Goal: Task Accomplishment & Management: Manage account settings

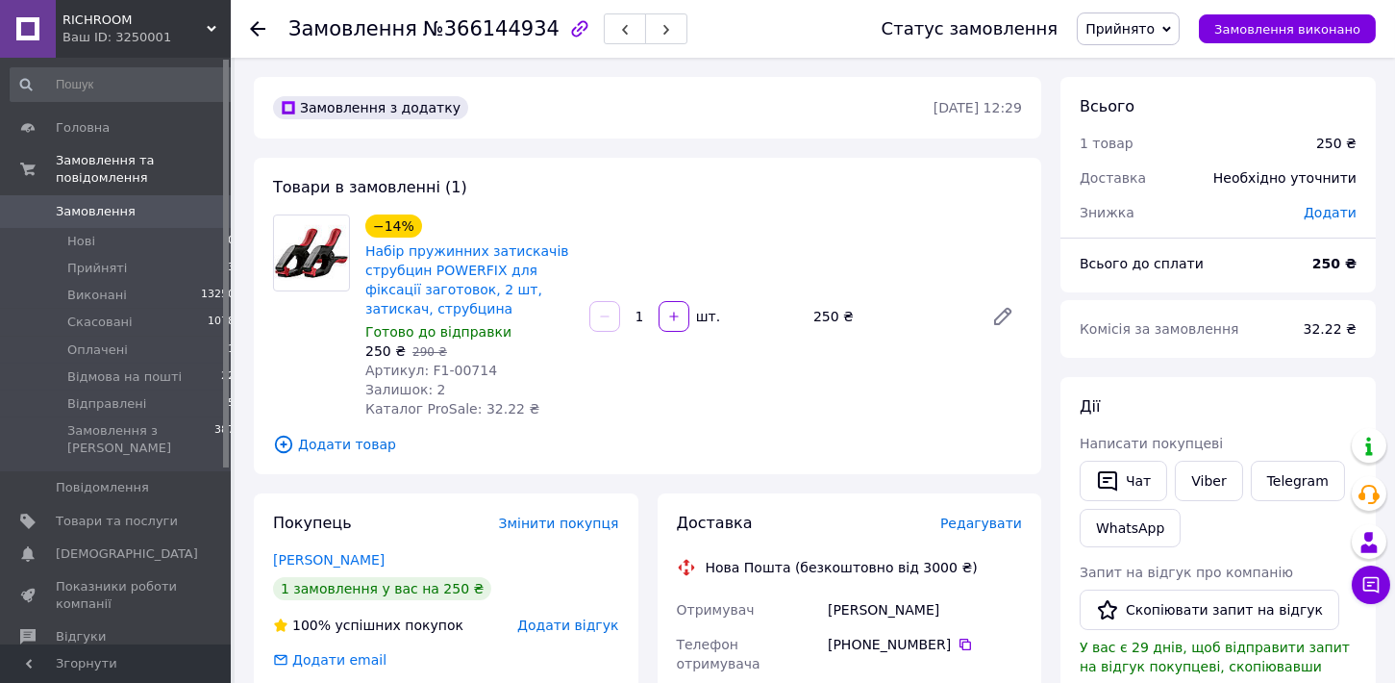
click at [986, 525] on span "Редагувати" at bounding box center [981, 522] width 82 height 15
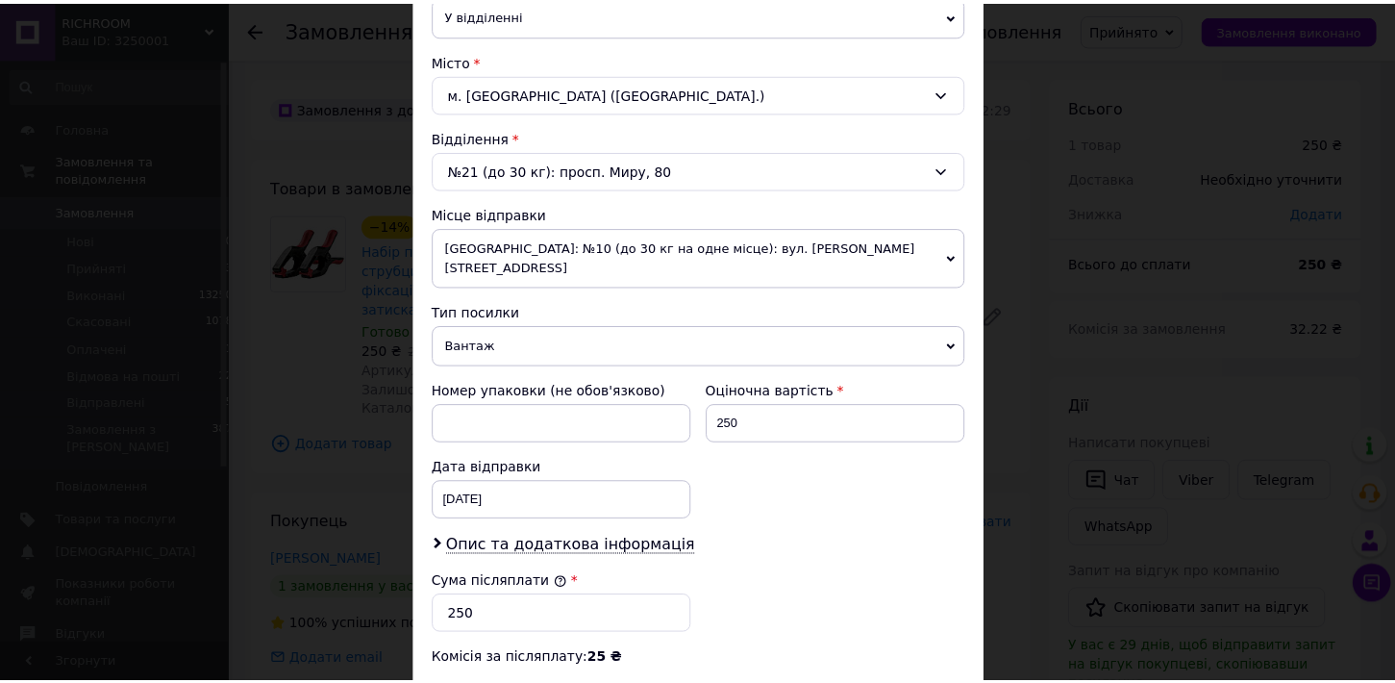
scroll to position [740, 0]
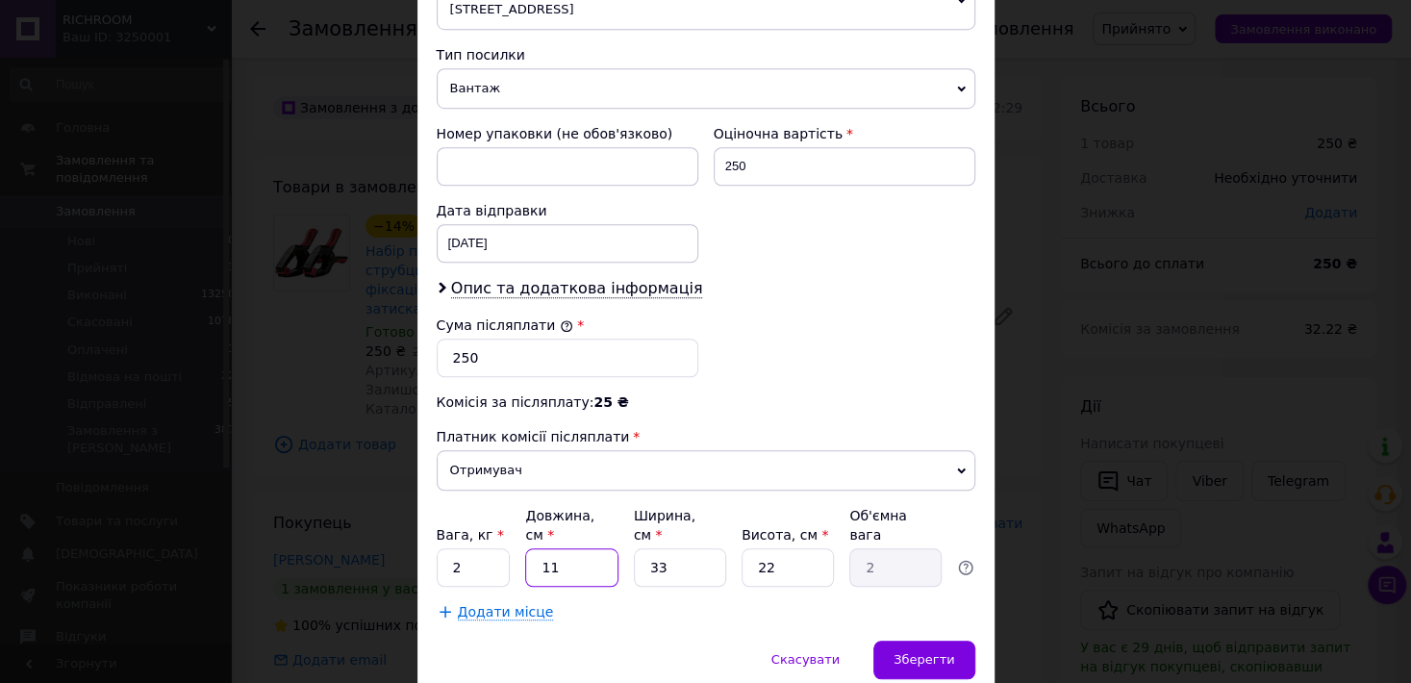
click at [525, 548] on input "11" at bounding box center [571, 567] width 92 height 38
type input "4"
type input "0.73"
type input "41"
type input "7.44"
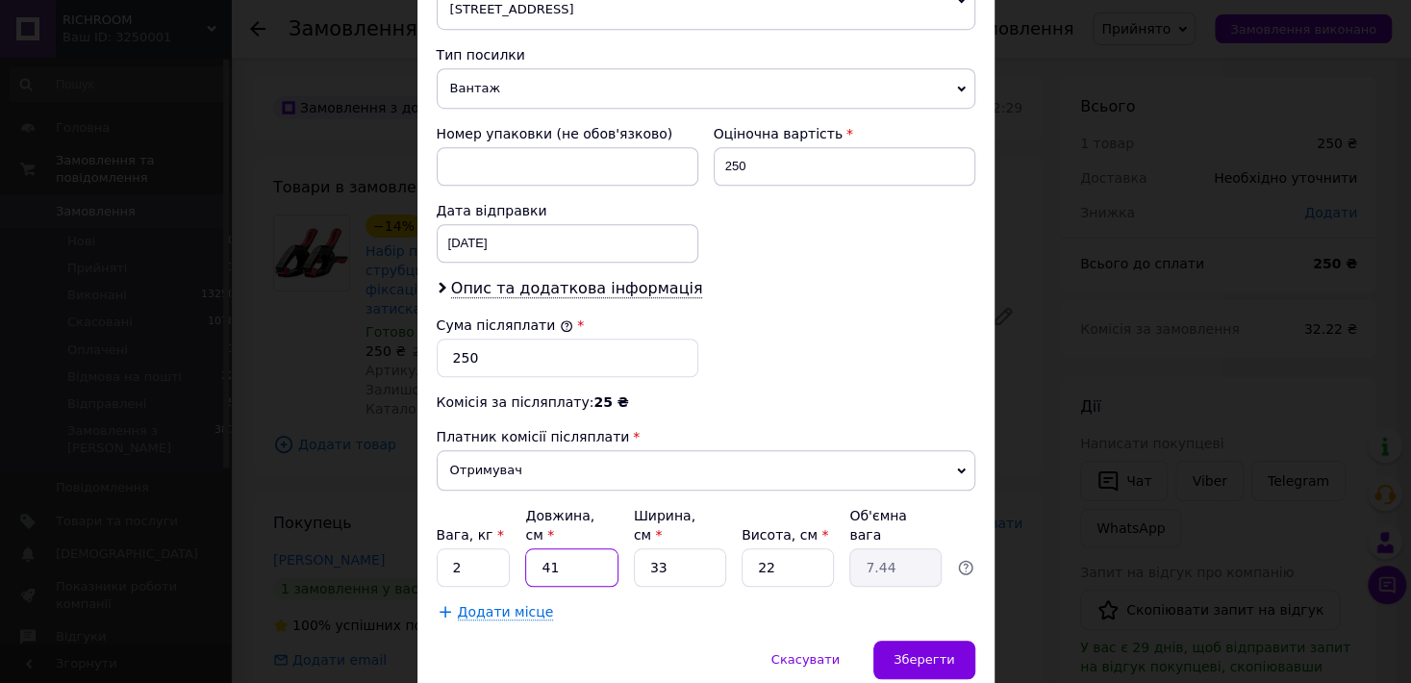
type input "41"
drag, startPoint x: 670, startPoint y: 532, endPoint x: 610, endPoint y: 535, distance: 60.6
click at [634, 548] on input "33" at bounding box center [680, 567] width 92 height 38
type input "2"
type input "0.45"
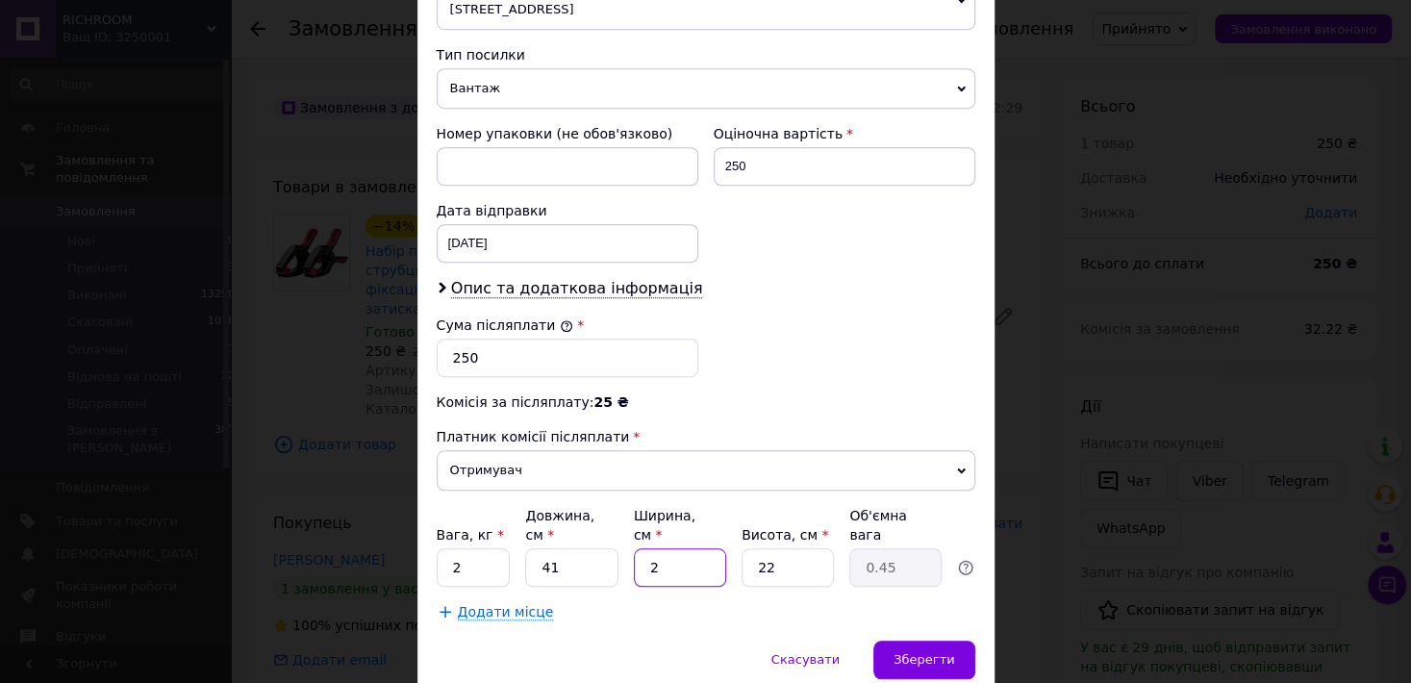
type input "21"
type input "4.74"
type input "21"
drag, startPoint x: 760, startPoint y: 530, endPoint x: 693, endPoint y: 535, distance: 66.5
click at [741, 548] on input "22" at bounding box center [787, 567] width 92 height 38
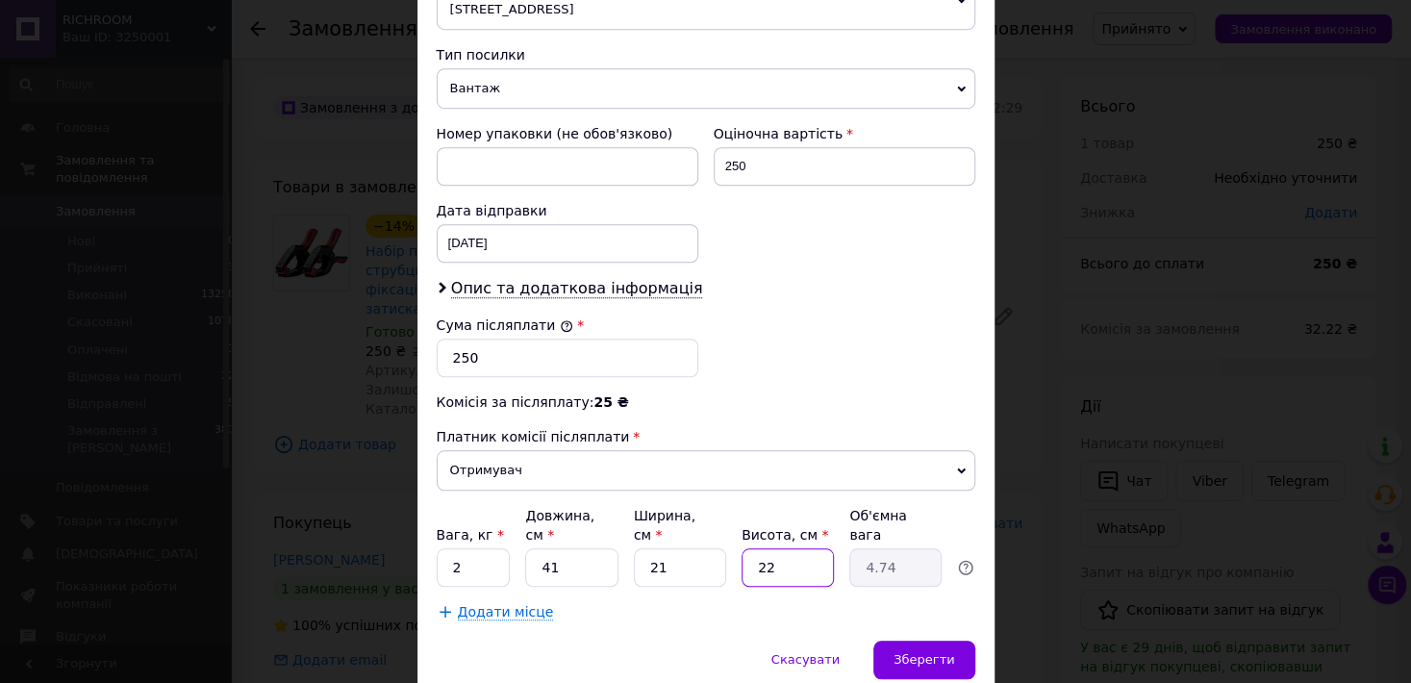
type input "5"
type input "1.08"
type input "5"
drag, startPoint x: 463, startPoint y: 528, endPoint x: 440, endPoint y: 530, distance: 23.2
click at [440, 548] on input "2" at bounding box center [474, 567] width 74 height 38
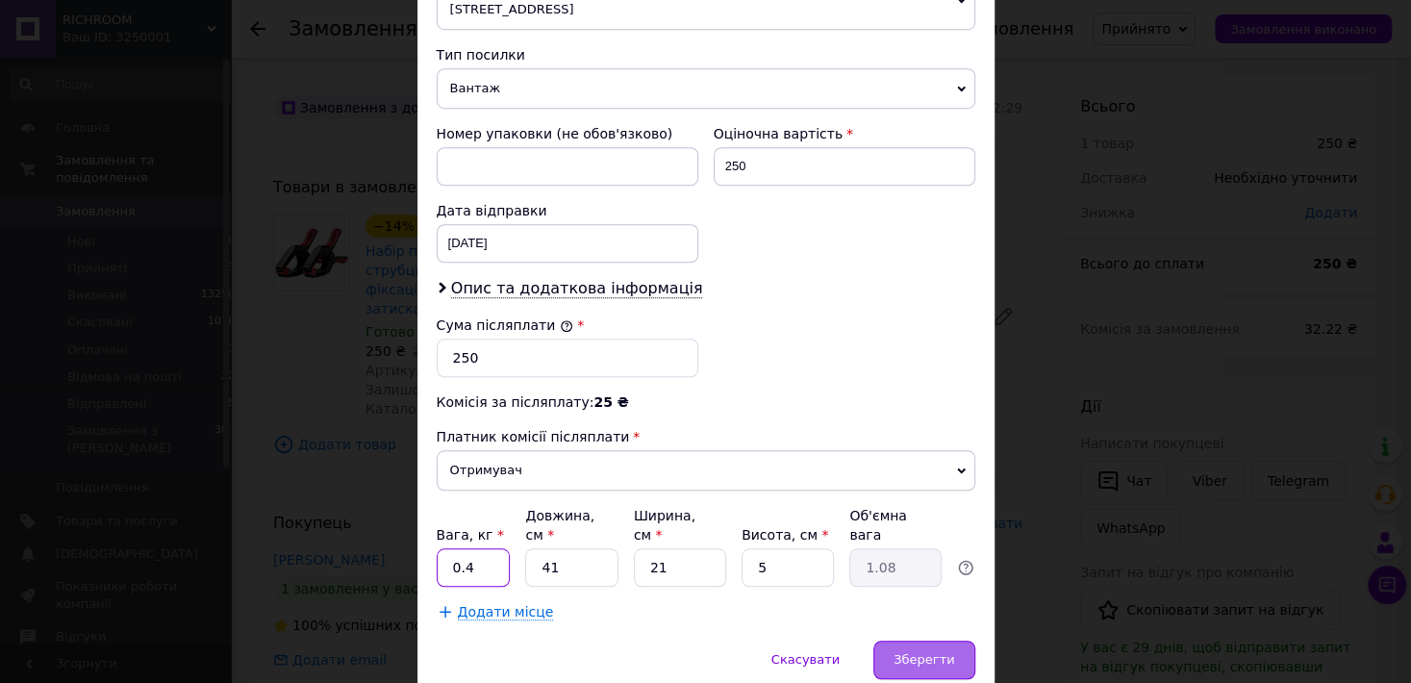
type input "0.4"
click at [926, 652] on span "Зберегти" at bounding box center [923, 659] width 61 height 14
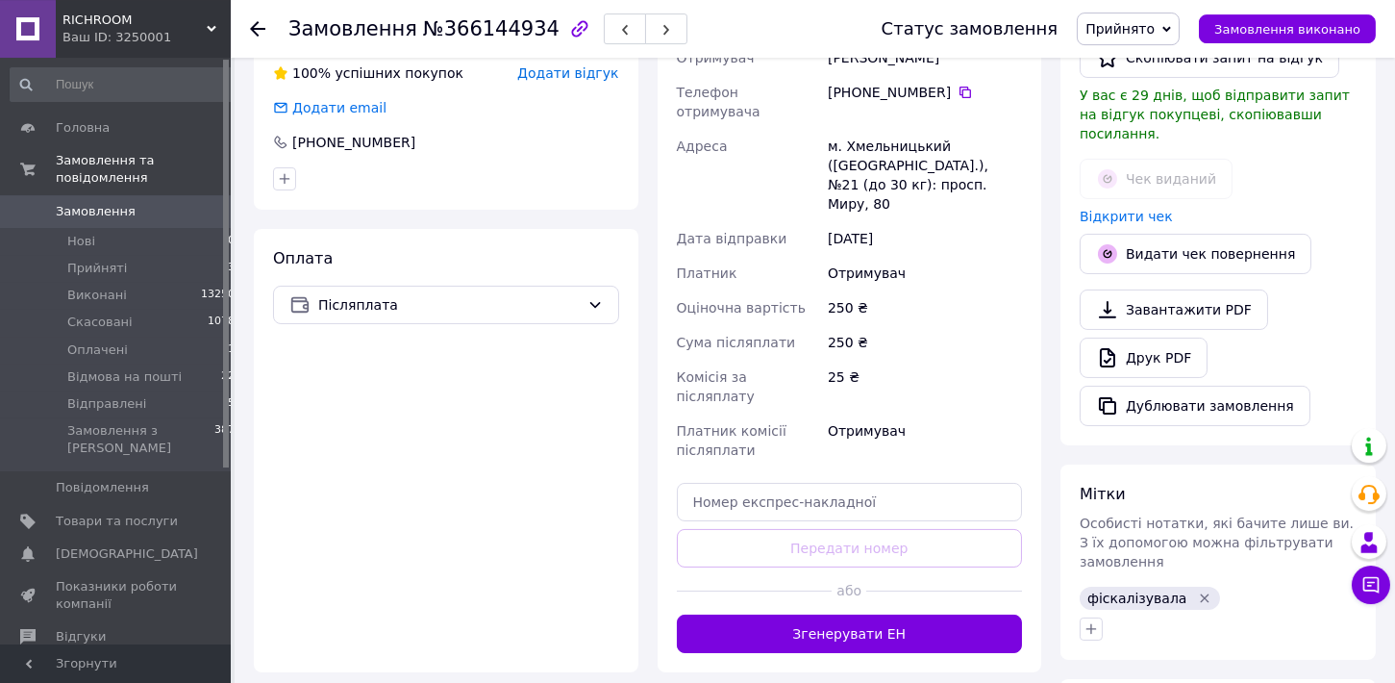
scroll to position [635, 0]
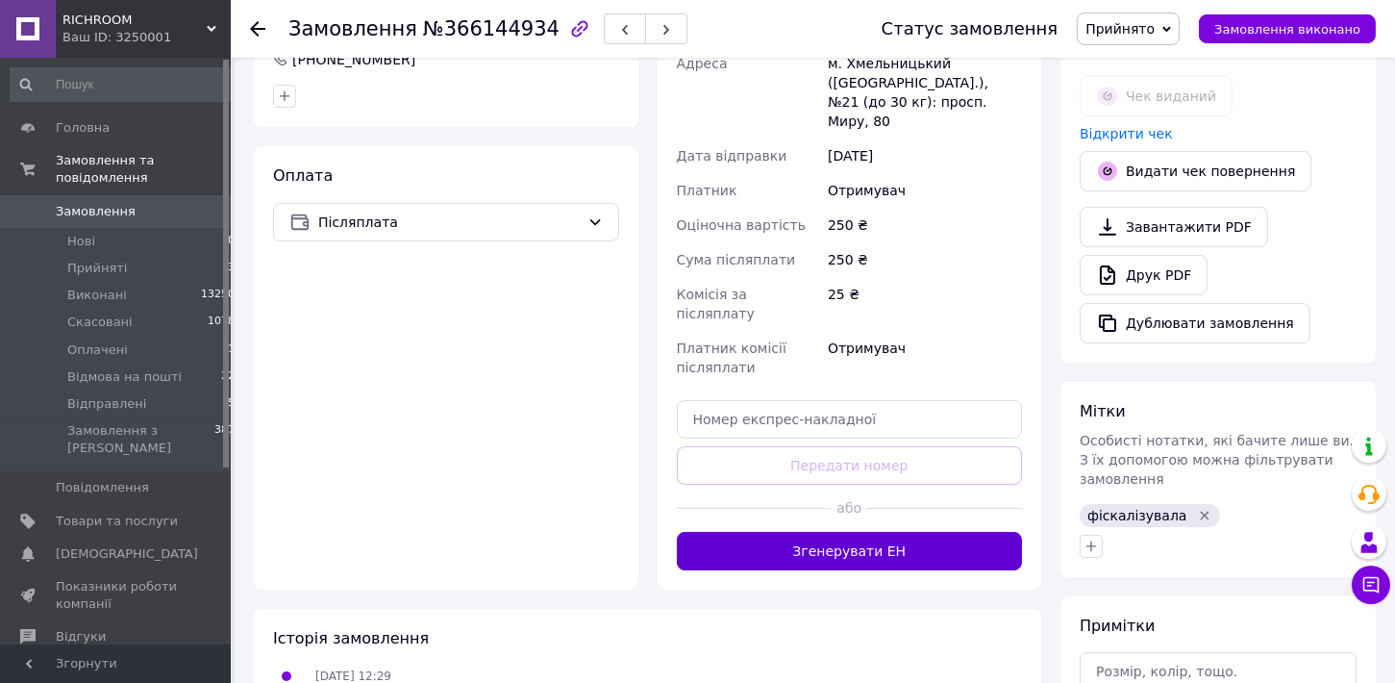
click at [897, 532] on button "Згенерувати ЕН" at bounding box center [850, 551] width 346 height 38
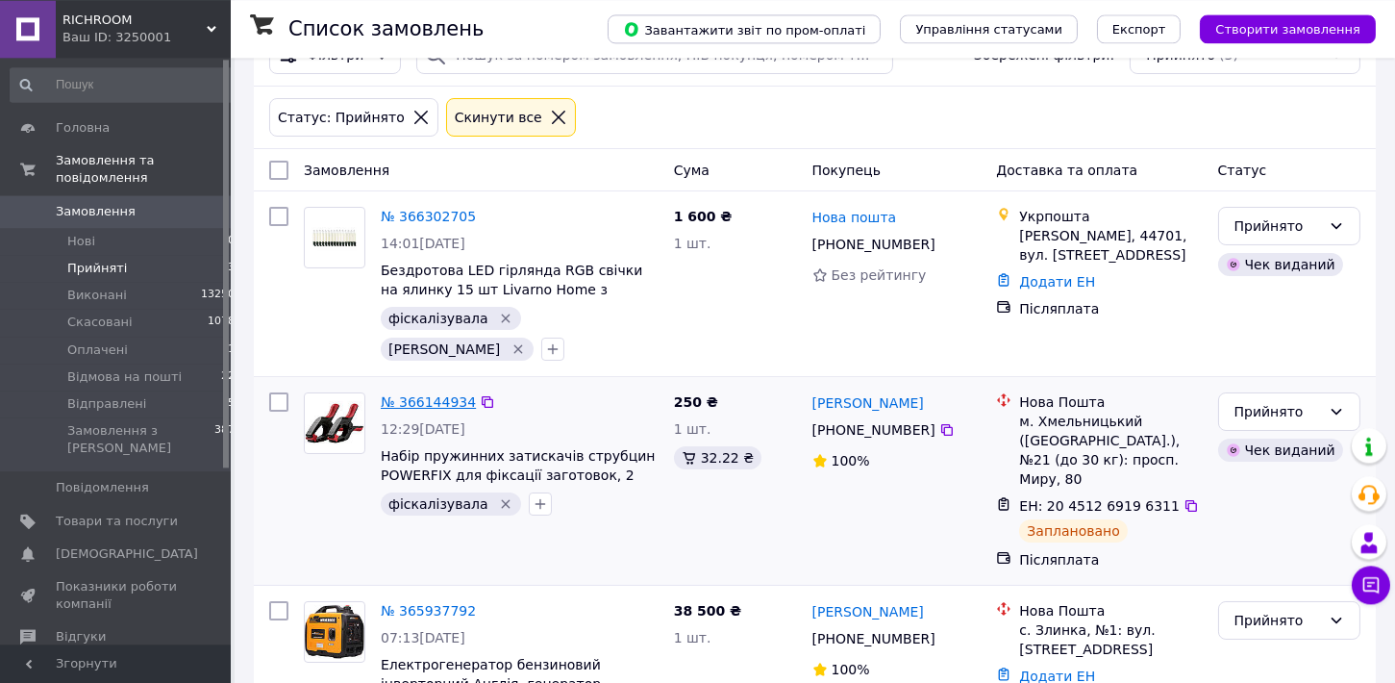
scroll to position [78, 0]
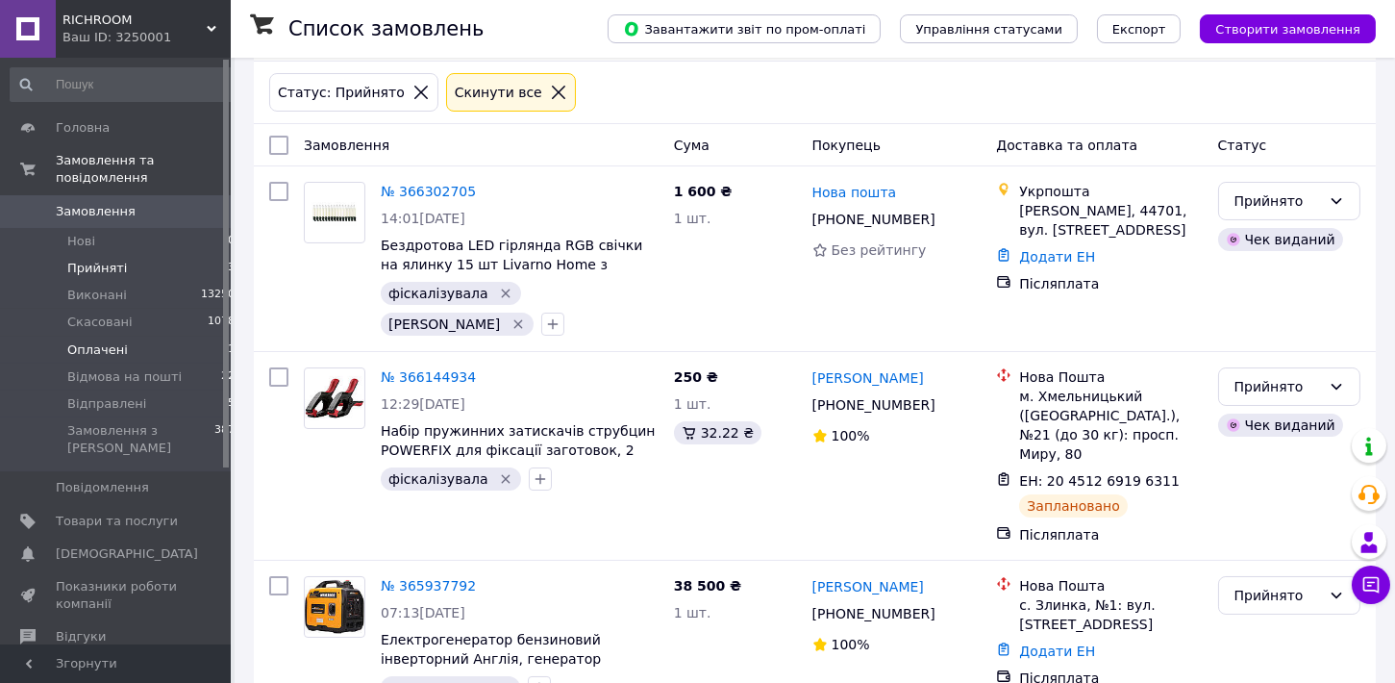
click at [80, 341] on span "Оплачені" at bounding box center [97, 349] width 61 height 17
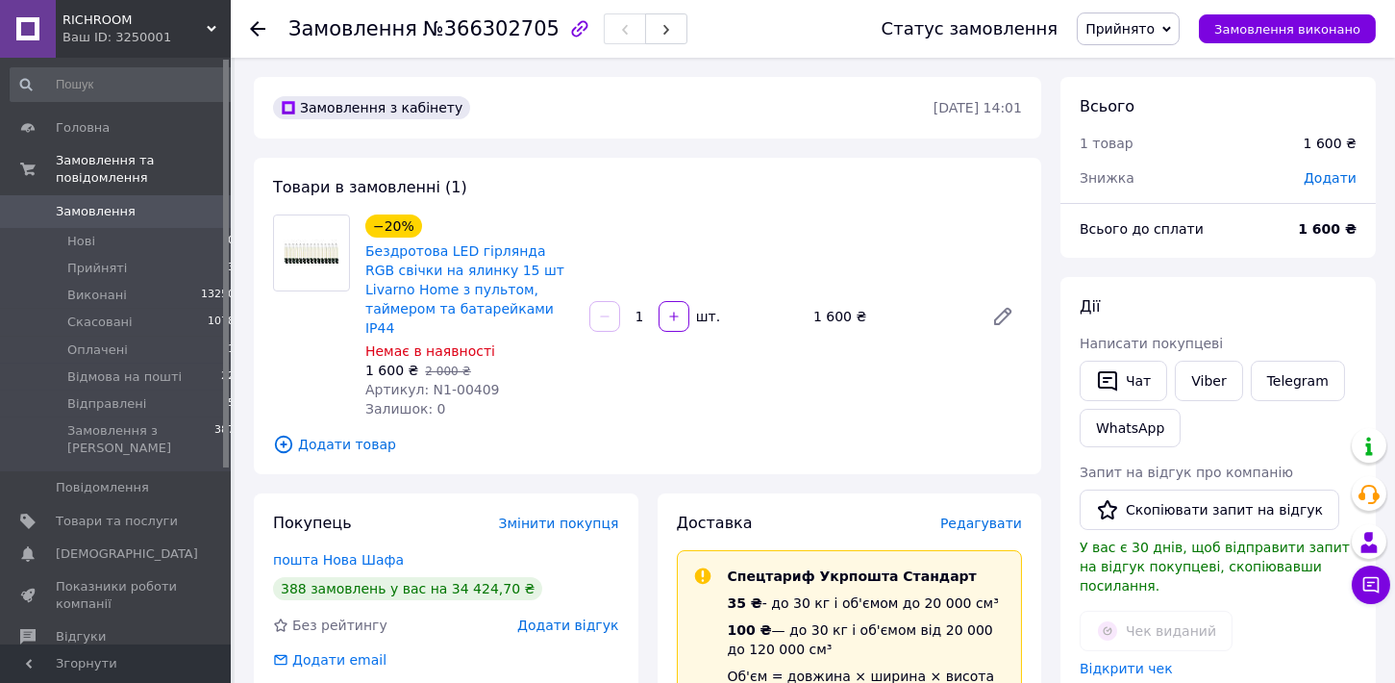
click at [986, 515] on span "Редагувати" at bounding box center [981, 522] width 82 height 15
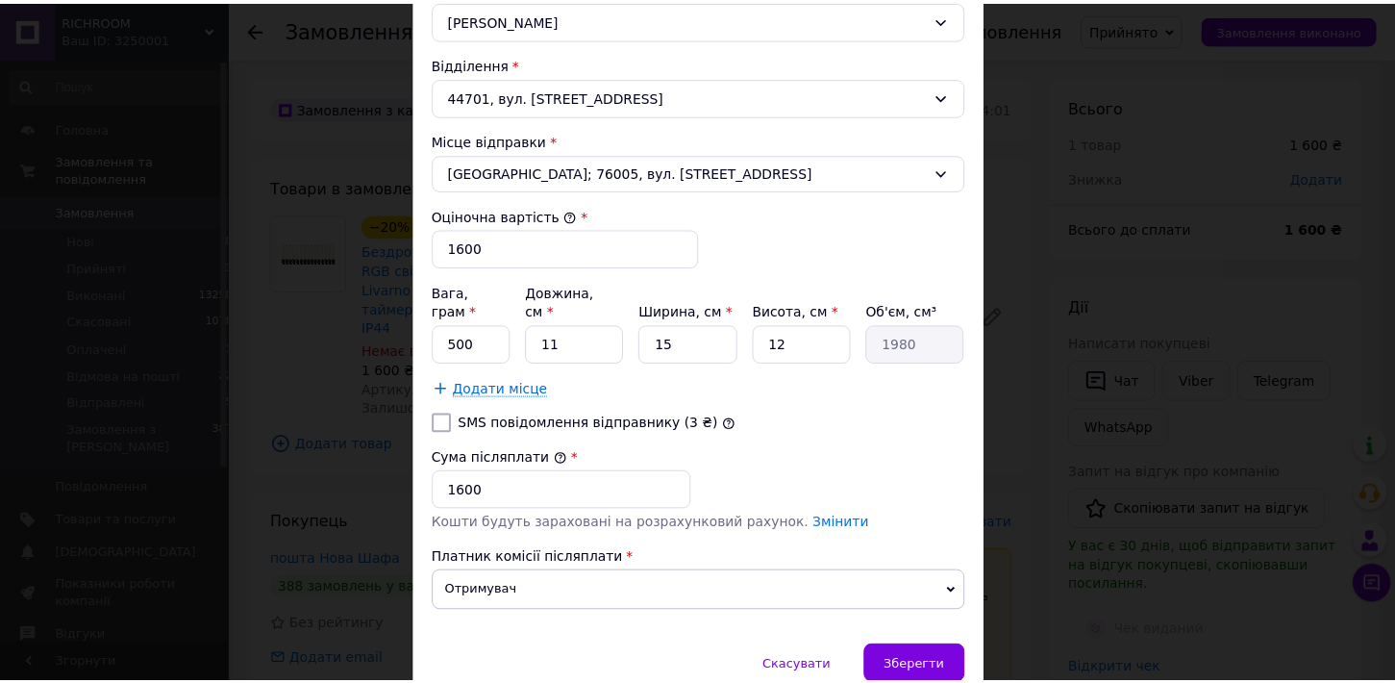
scroll to position [696, 0]
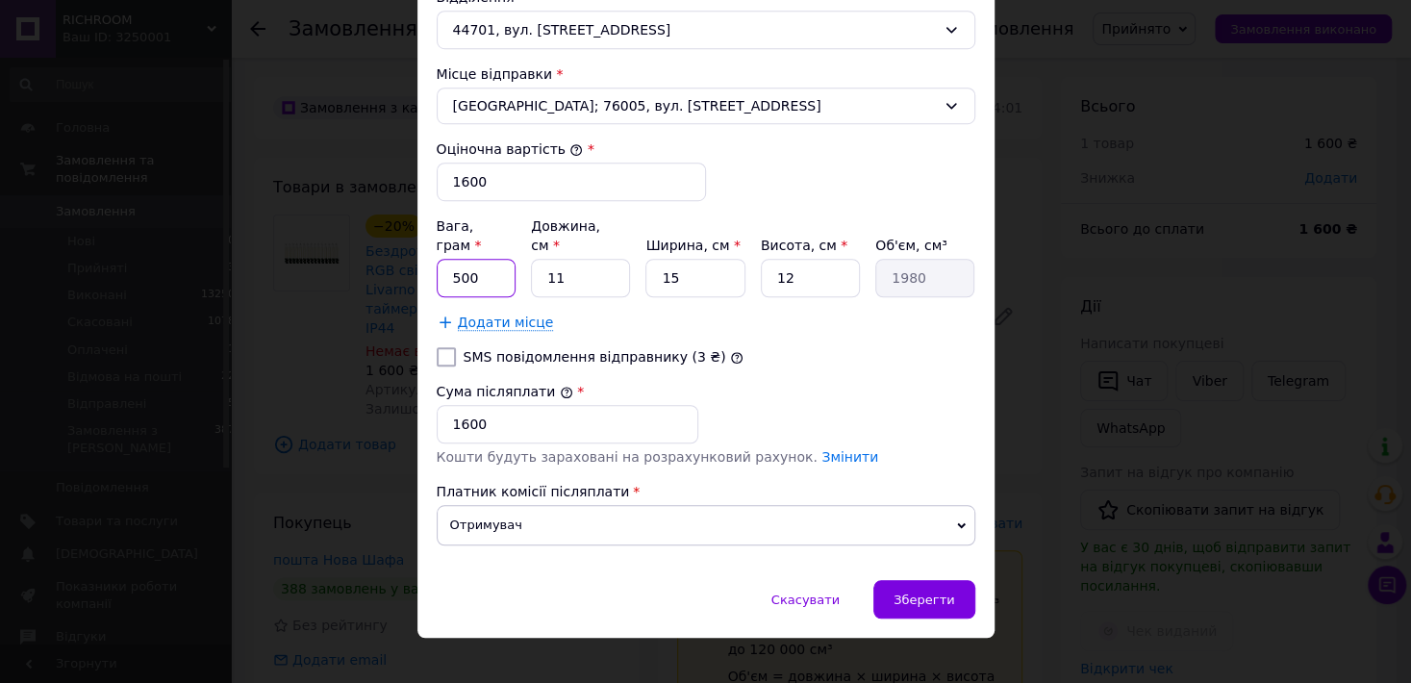
click at [437, 259] on input "500" at bounding box center [477, 278] width 80 height 38
type input "645"
drag, startPoint x: 576, startPoint y: 256, endPoint x: 521, endPoint y: 256, distance: 54.8
click at [531, 259] on input "11" at bounding box center [580, 278] width 99 height 38
type input "3"
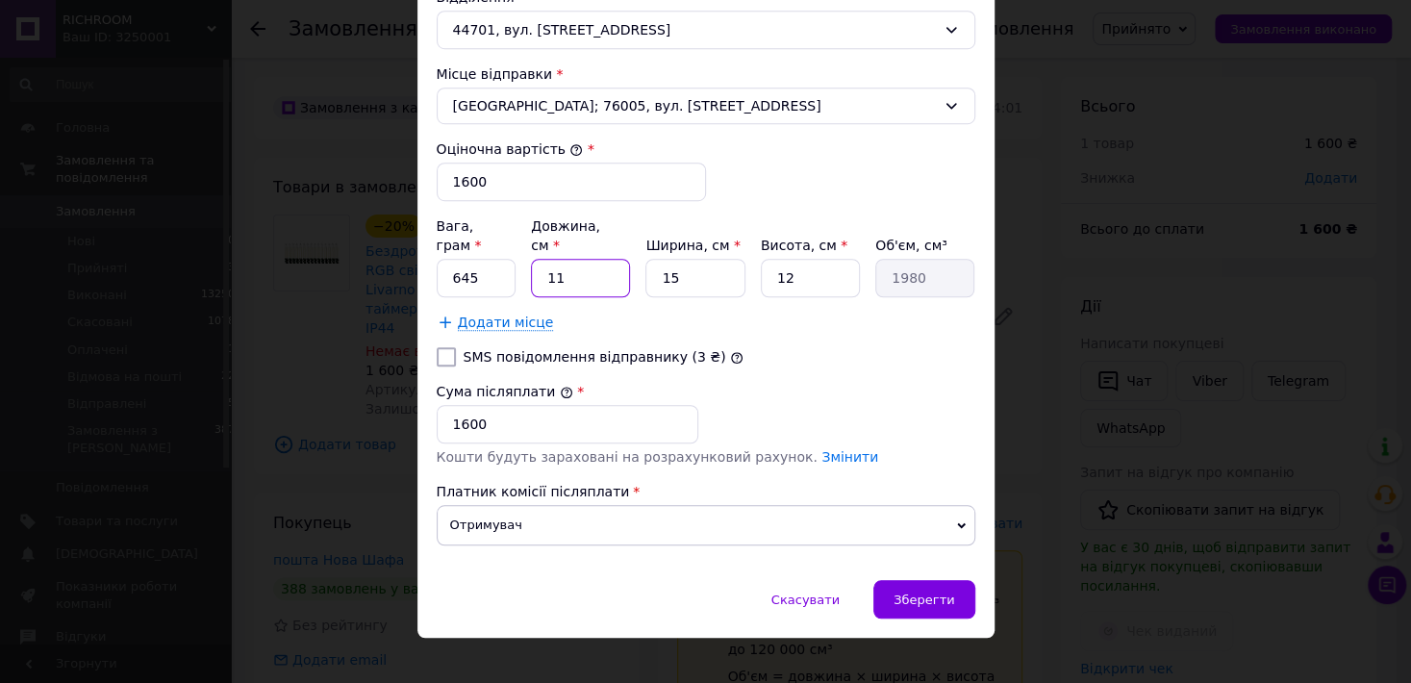
type input "540"
type input "39"
type input "7020"
type input "39"
drag, startPoint x: 686, startPoint y: 260, endPoint x: 641, endPoint y: 257, distance: 44.3
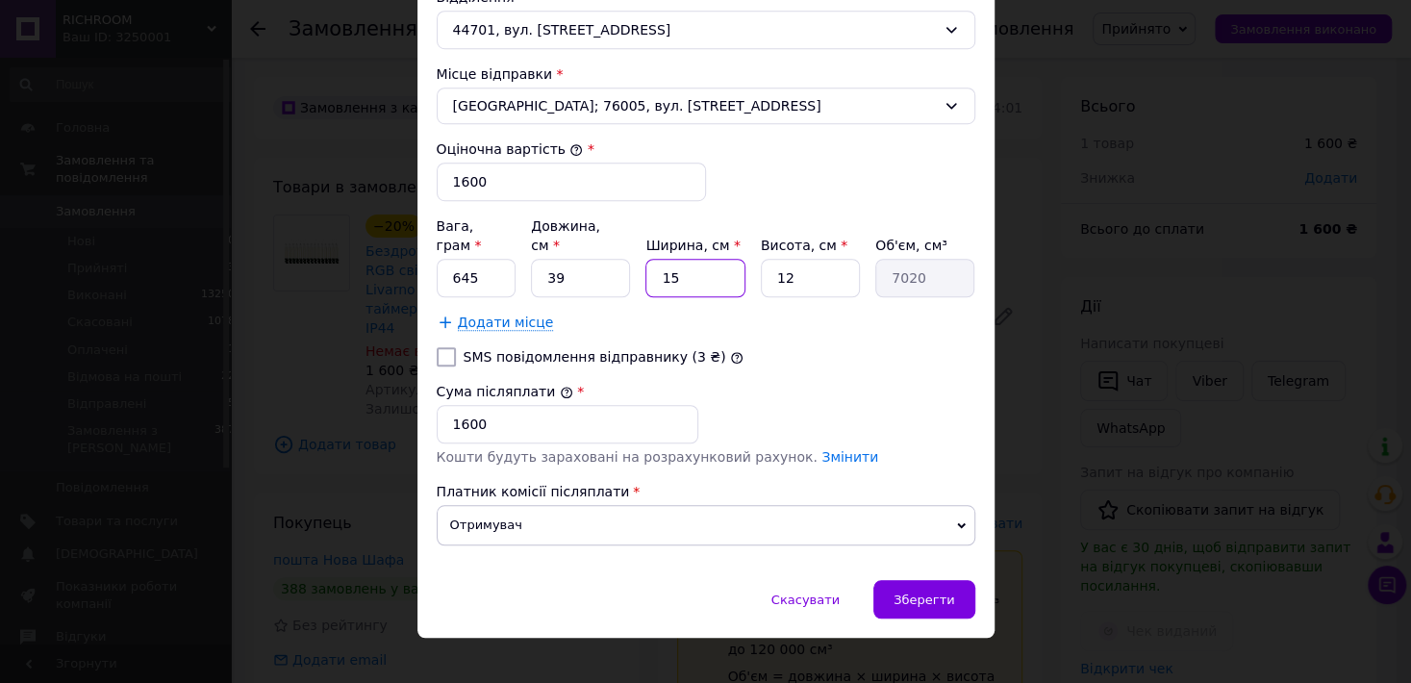
click at [645, 259] on input "15" at bounding box center [694, 278] width 99 height 38
type input "1"
type input "468"
type input "17"
type input "7956"
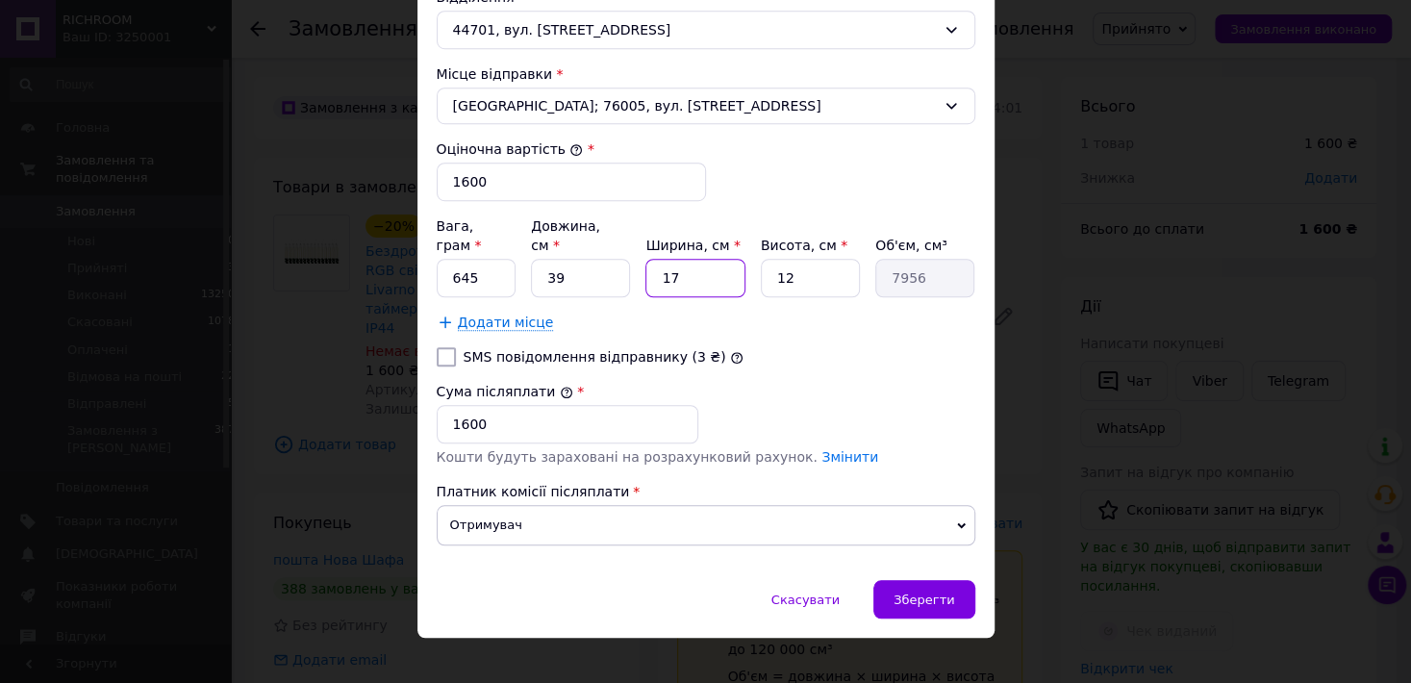
type input "17"
drag, startPoint x: 790, startPoint y: 259, endPoint x: 755, endPoint y: 259, distance: 35.6
click at [761, 259] on input "12" at bounding box center [810, 278] width 99 height 38
type input "6"
type input "3978"
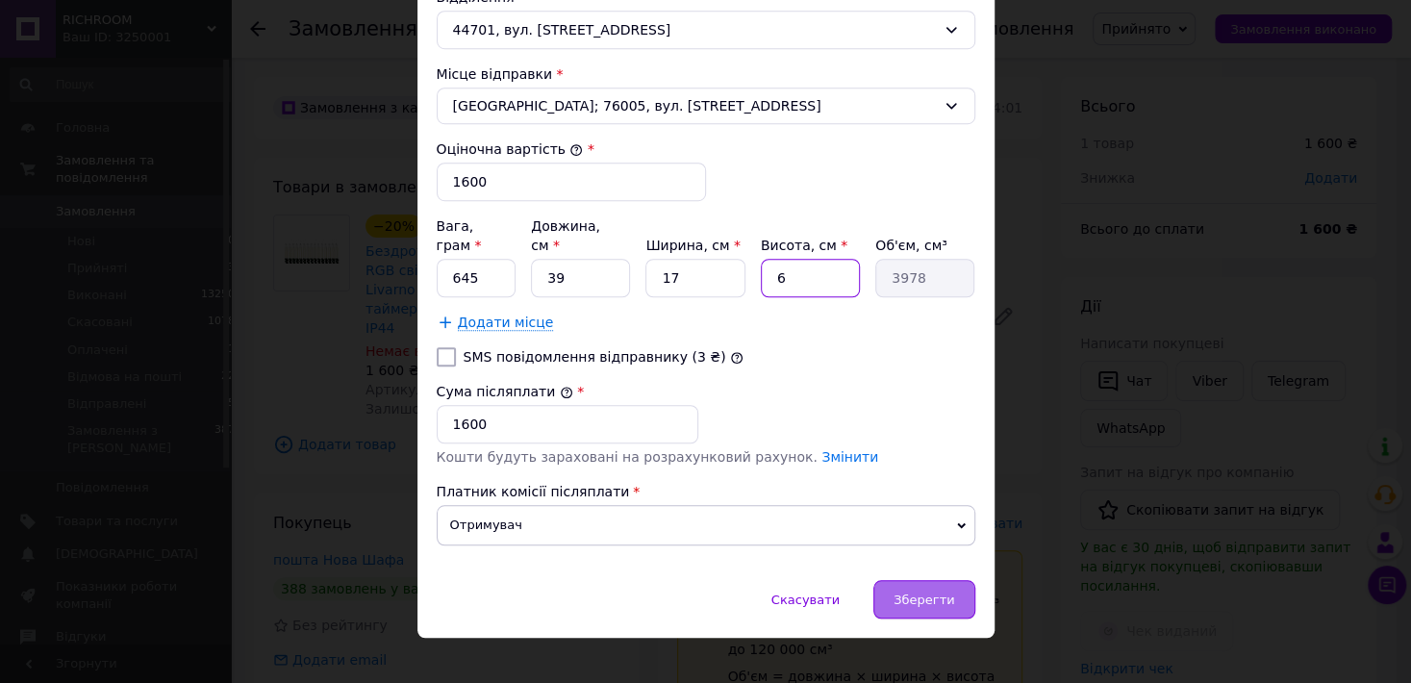
type input "6"
click at [913, 592] on span "Зберегти" at bounding box center [923, 599] width 61 height 14
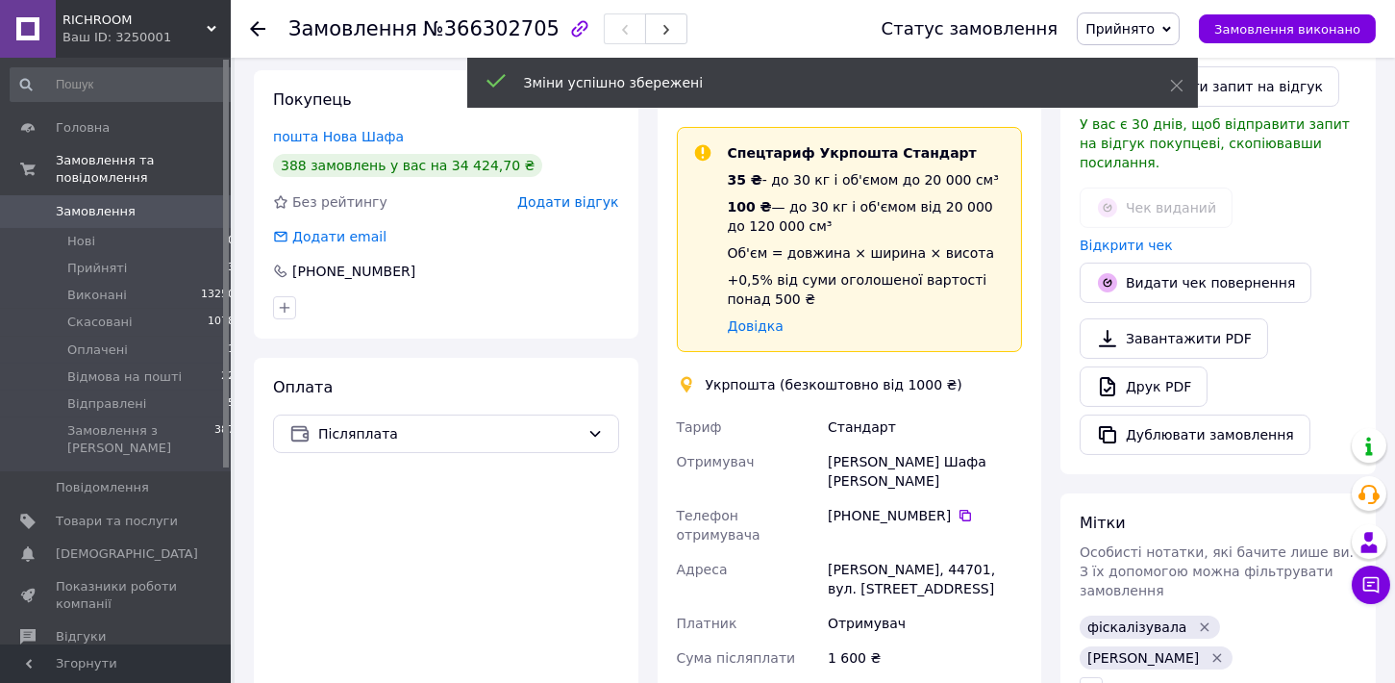
scroll to position [740, 0]
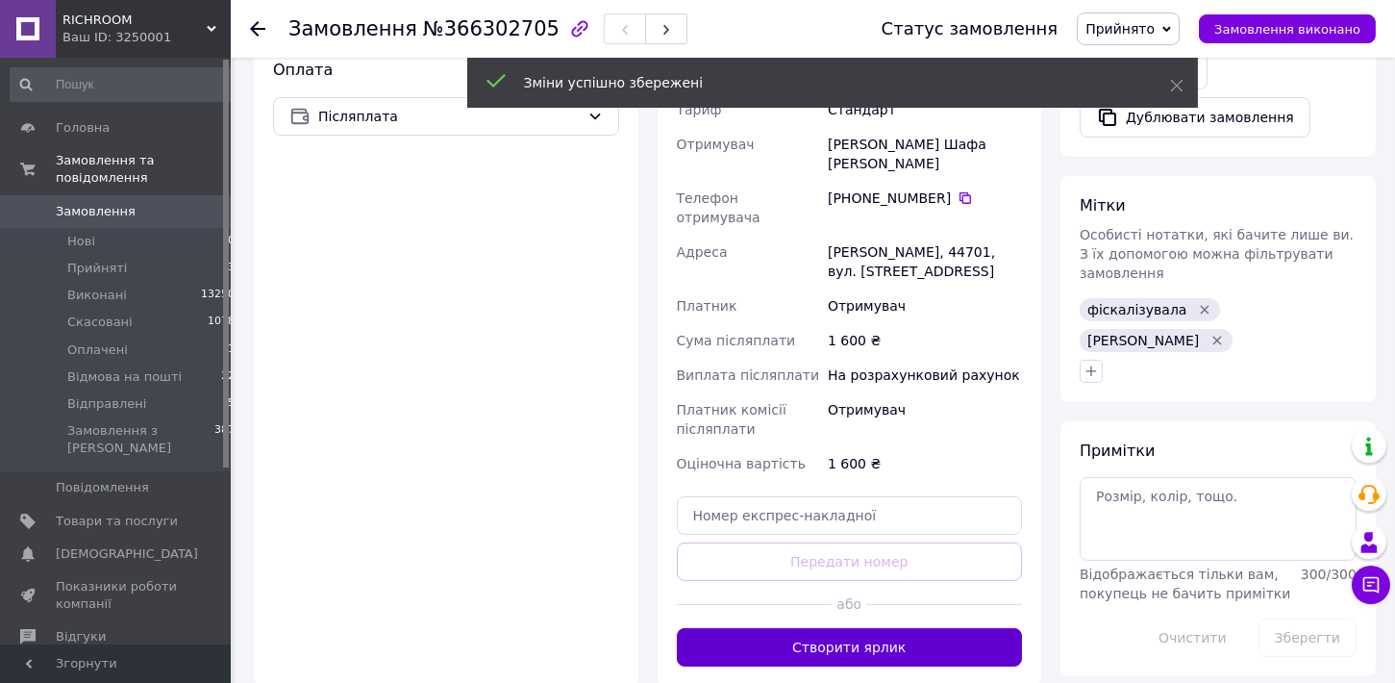
click at [838, 628] on button "Створити ярлик" at bounding box center [850, 647] width 346 height 38
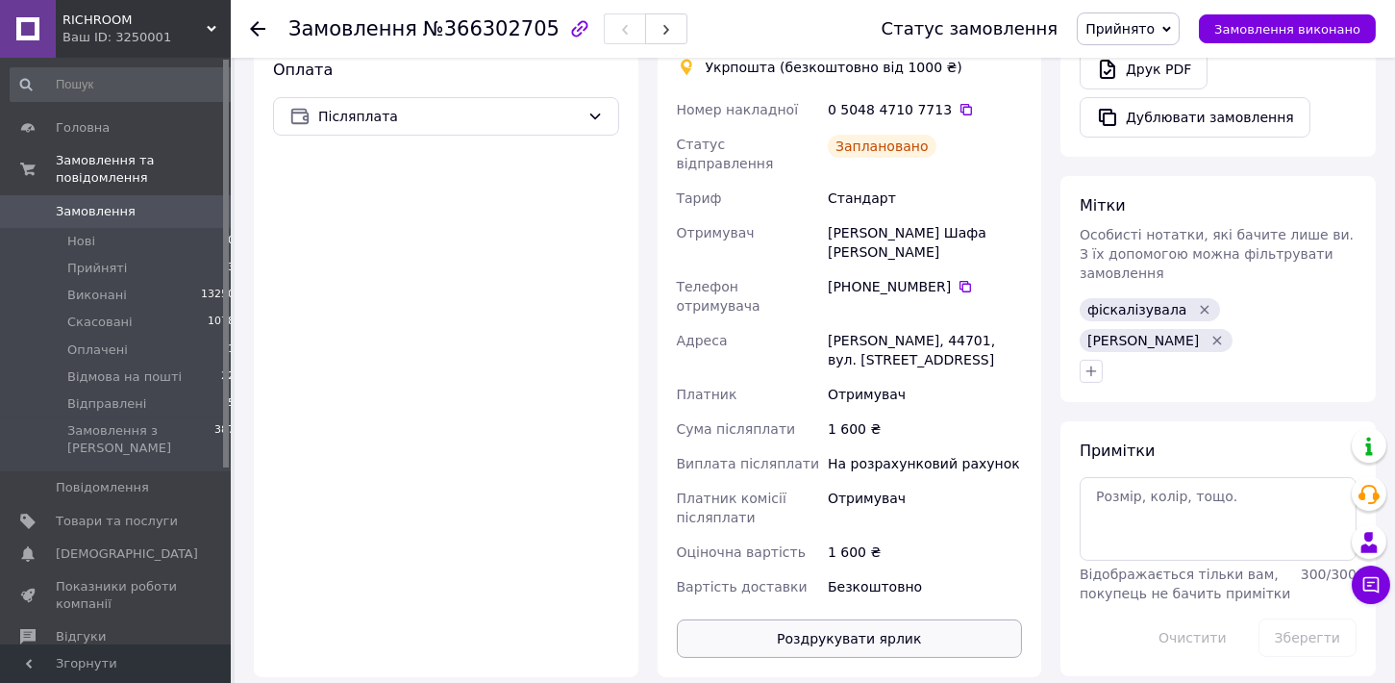
click at [820, 619] on button "Роздрукувати ярлик" at bounding box center [850, 638] width 346 height 38
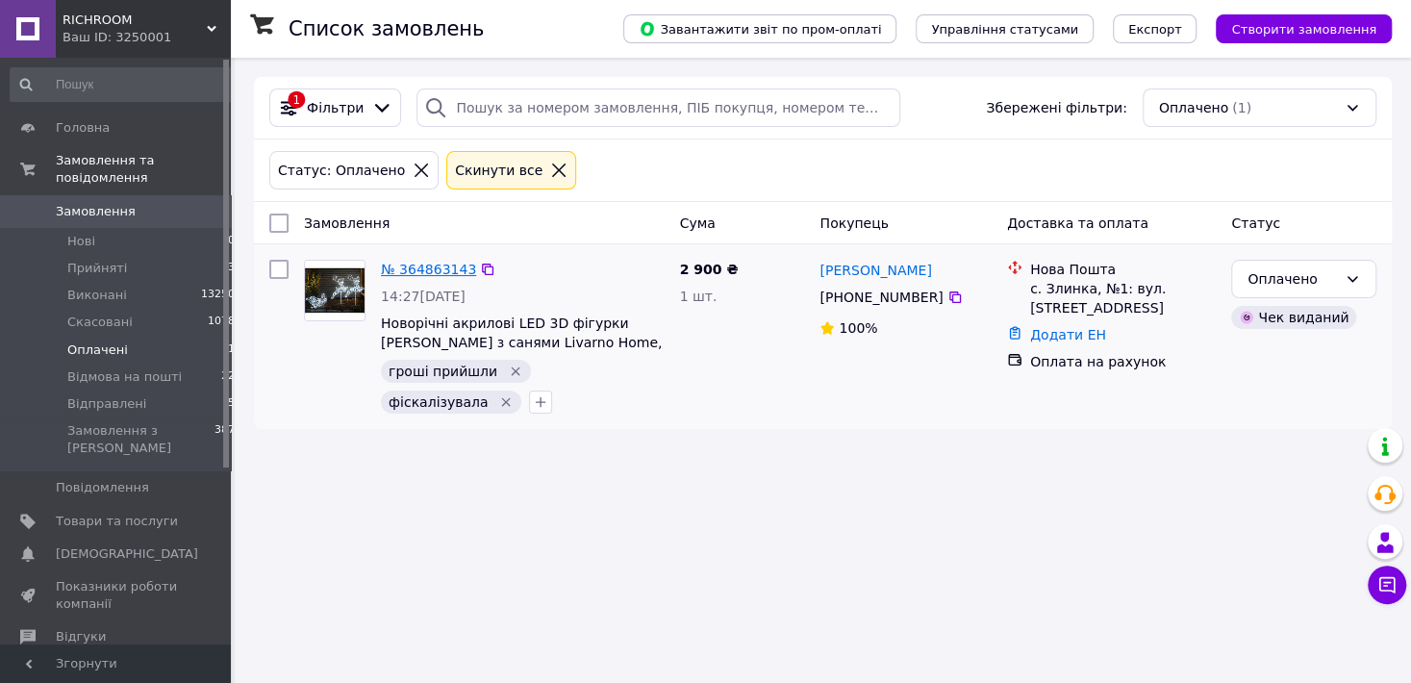
click at [430, 271] on link "№ 364863143" at bounding box center [428, 269] width 95 height 15
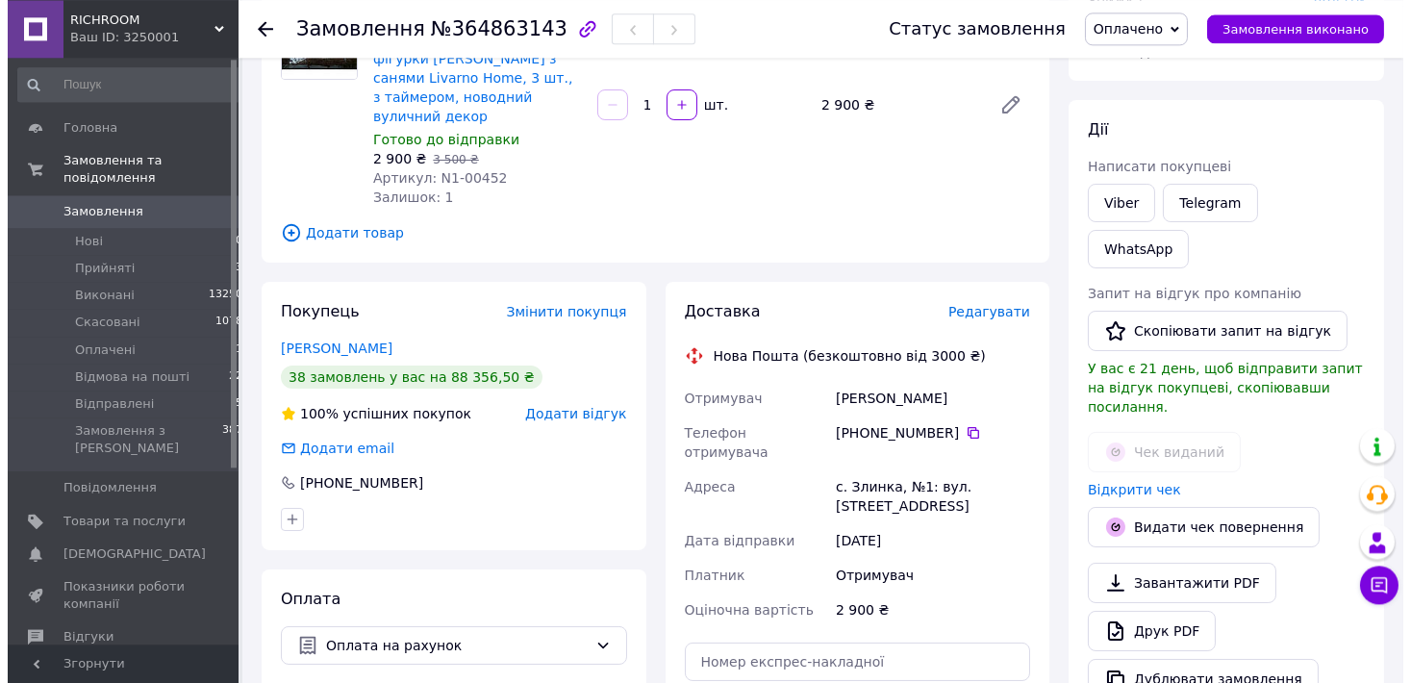
scroll to position [317, 0]
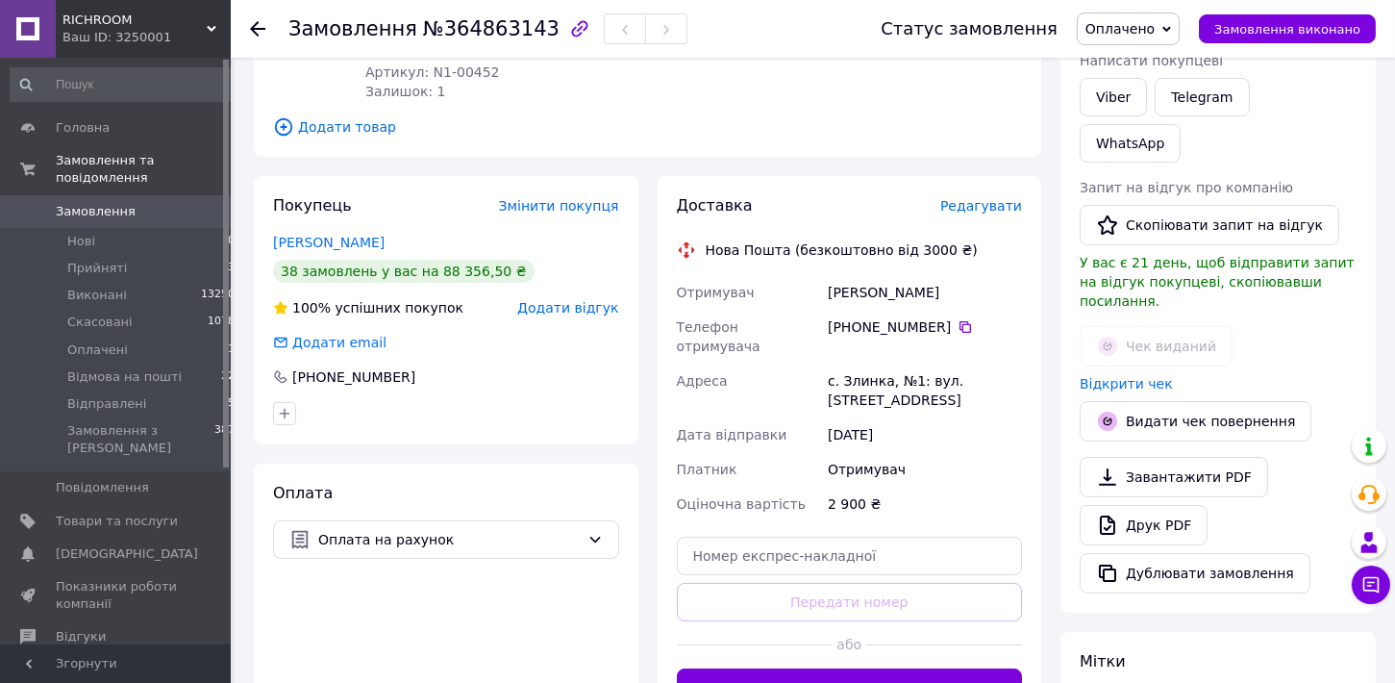
click at [993, 198] on span "Редагувати" at bounding box center [981, 205] width 82 height 15
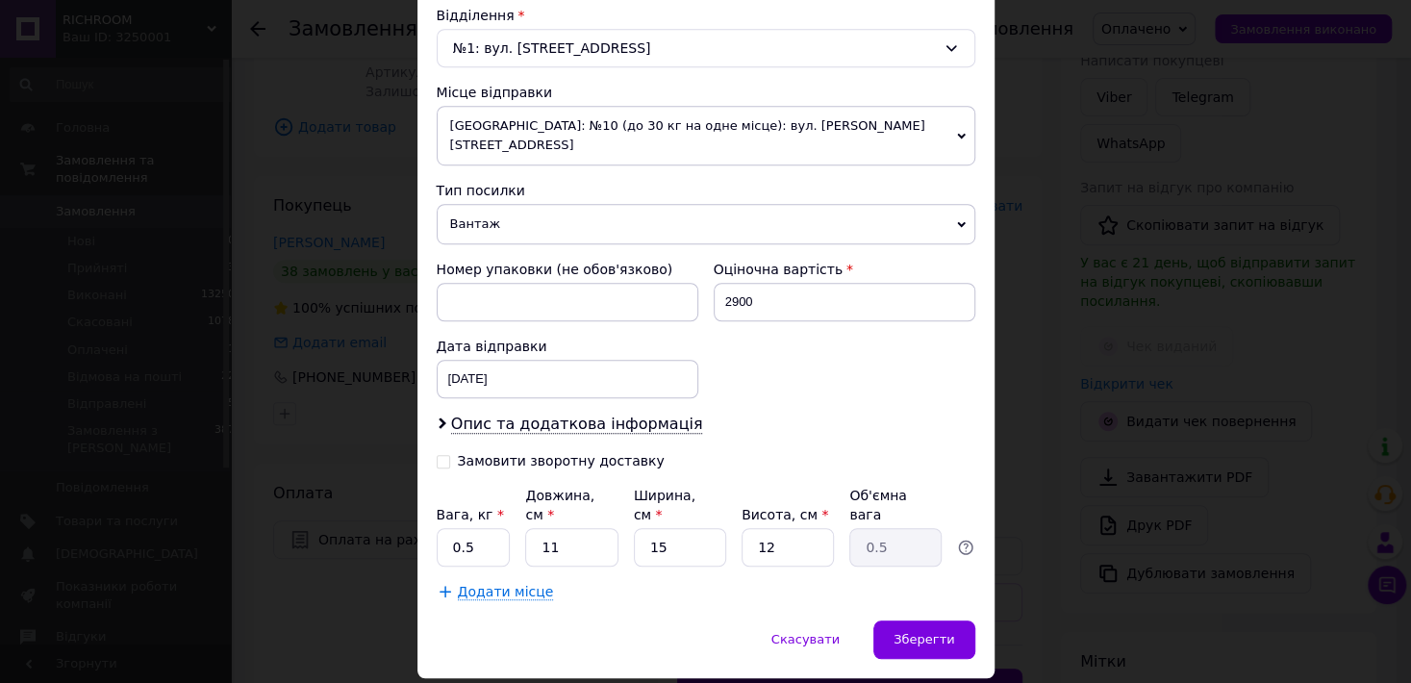
scroll to position [625, 0]
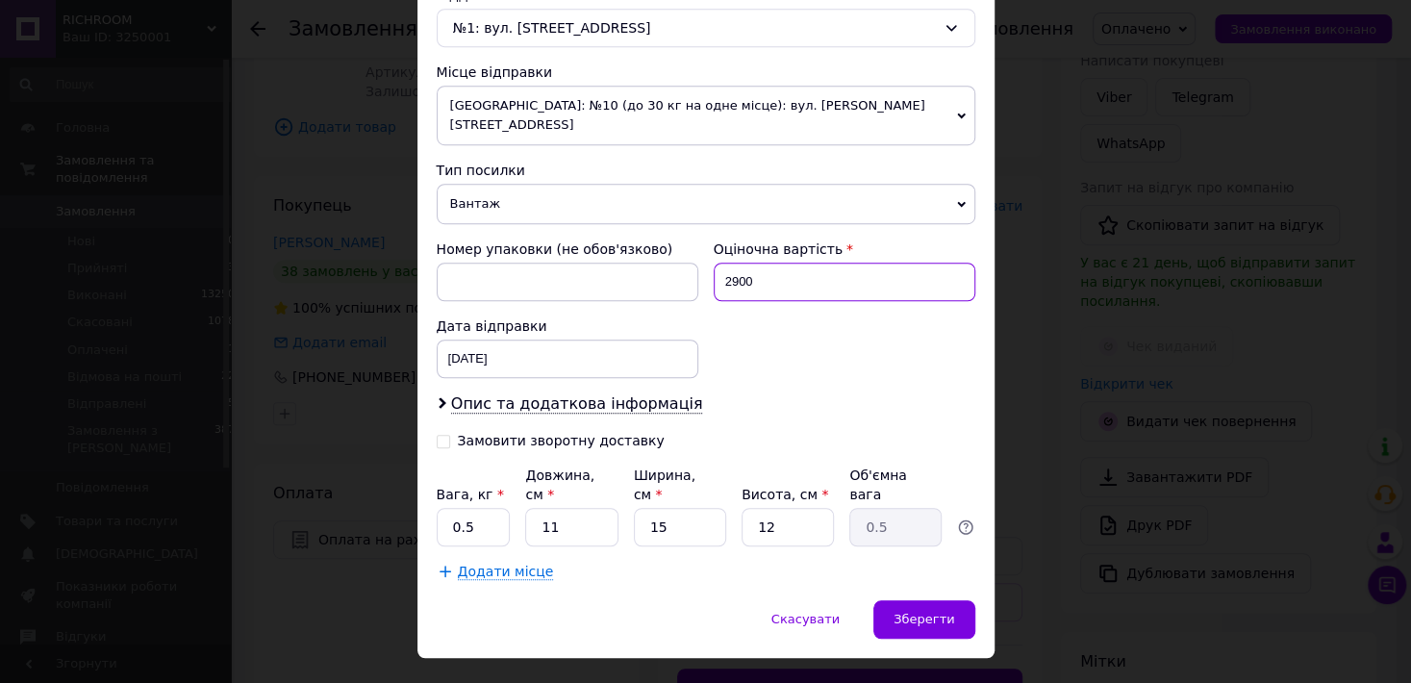
drag, startPoint x: 724, startPoint y: 260, endPoint x: 781, endPoint y: 260, distance: 56.7
click at [785, 262] on input "2900" at bounding box center [844, 281] width 262 height 38
type input "2000"
click at [758, 343] on div "Номер упаковки (не обов'язково) Оціночна вартість 2000 Дата відправки 12.10.202…" at bounding box center [706, 309] width 554 height 154
drag, startPoint x: 455, startPoint y: 485, endPoint x: 445, endPoint y: 479, distance: 11.2
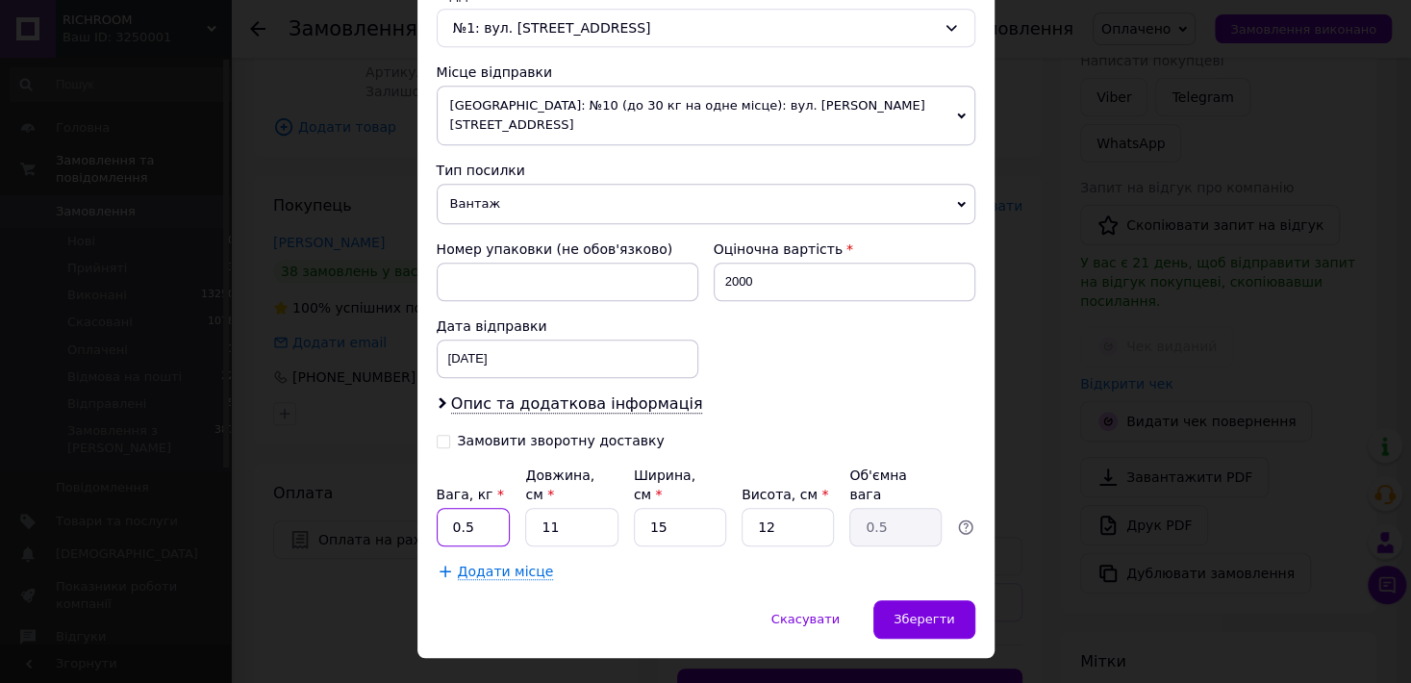
click at [437, 508] on input "0.5" at bounding box center [474, 527] width 74 height 38
type input "2.8"
drag, startPoint x: 558, startPoint y: 488, endPoint x: 506, endPoint y: 474, distance: 53.9
click at [525, 508] on input "11" at bounding box center [571, 527] width 92 height 38
type input "6"
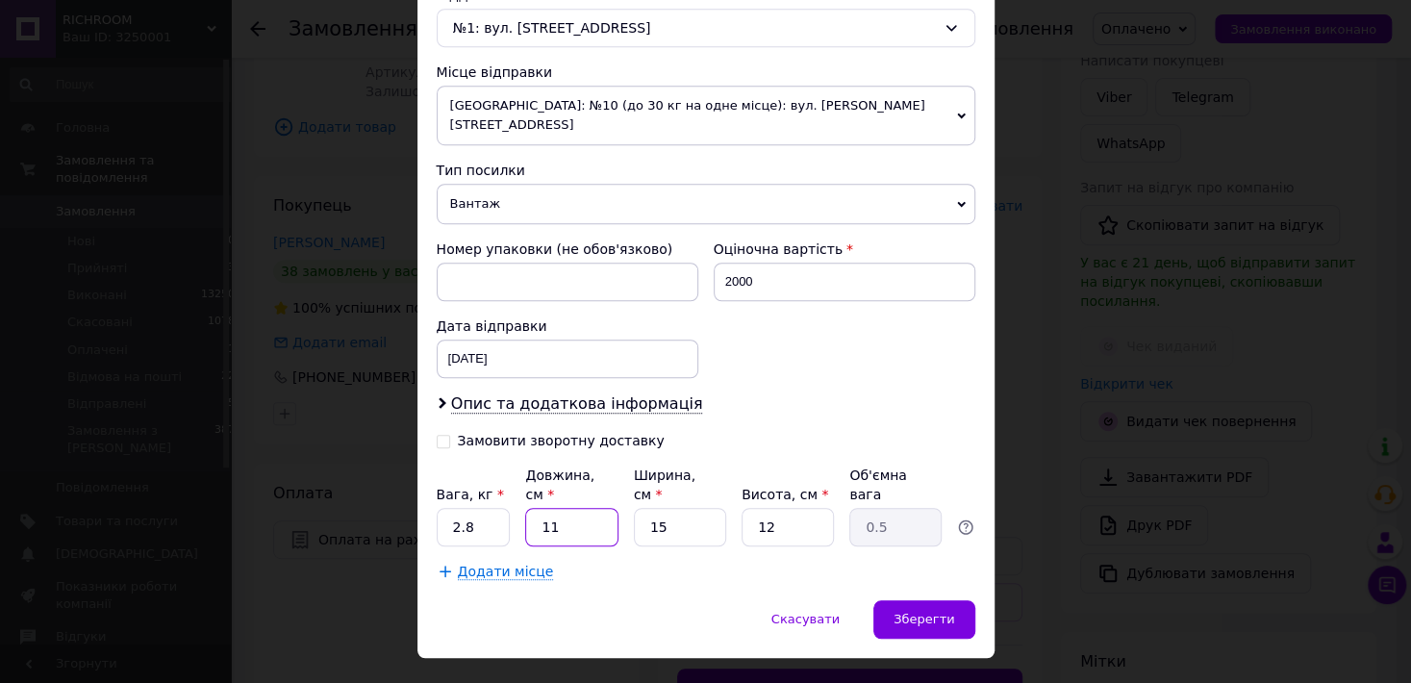
type input "0.27"
type input "63"
type input "2.84"
type input "63"
drag, startPoint x: 657, startPoint y: 487, endPoint x: 637, endPoint y: 487, distance: 19.3
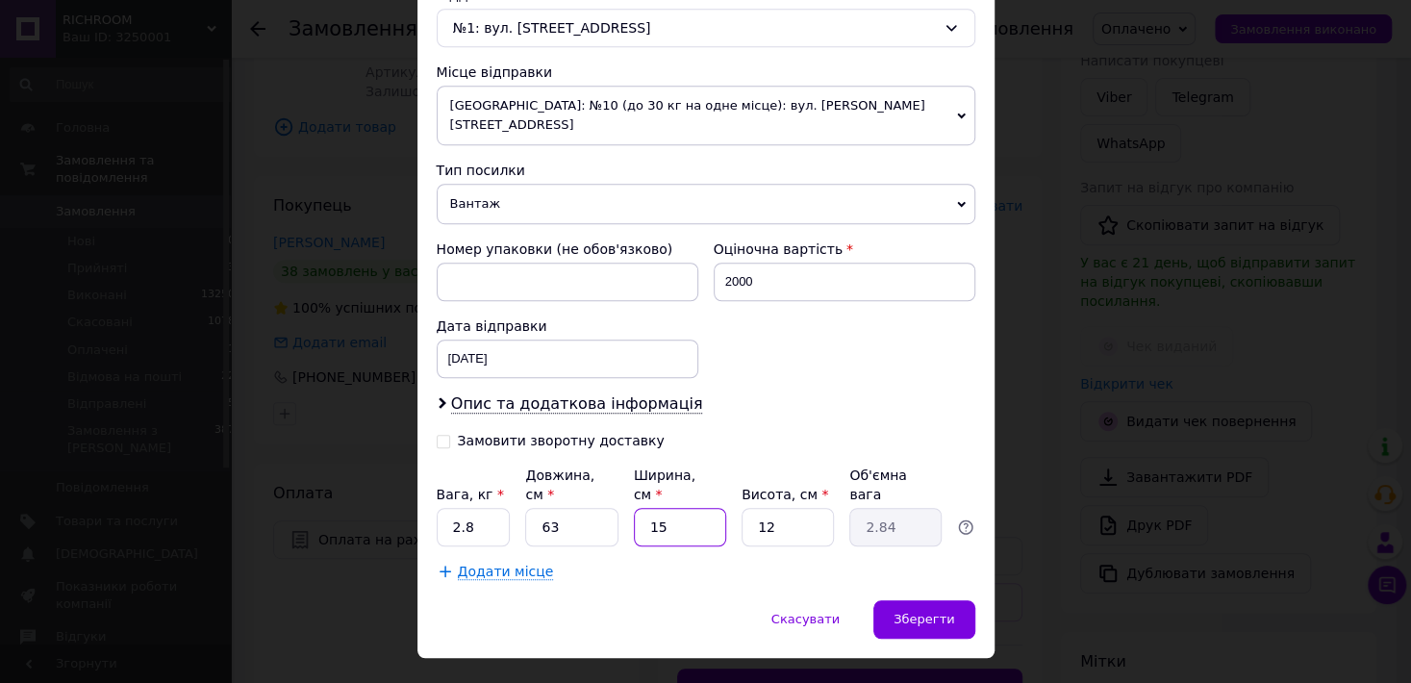
click at [637, 508] on input "15" at bounding box center [680, 527] width 92 height 38
type input "4"
type input "0.76"
type input "42"
type input "7.94"
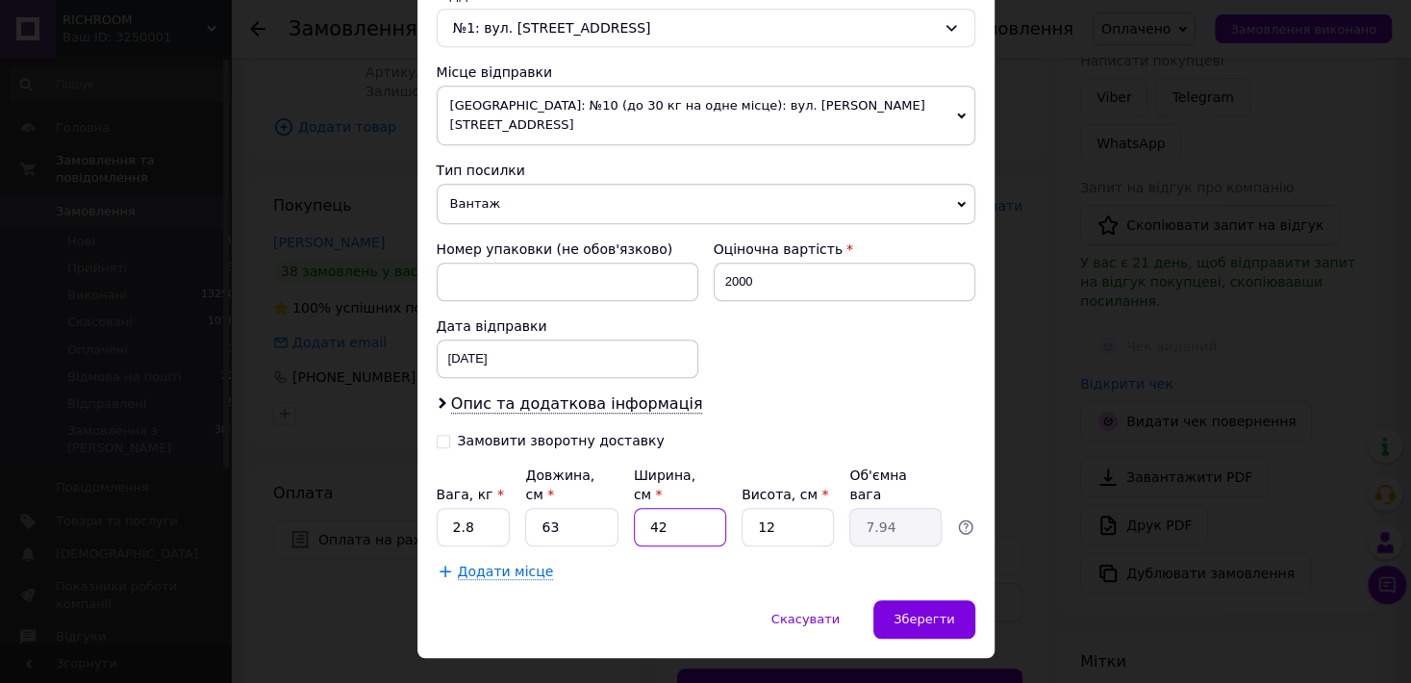
type input "42"
drag, startPoint x: 759, startPoint y: 489, endPoint x: 627, endPoint y: 342, distance: 197.5
click at [751, 508] on input "12" at bounding box center [787, 527] width 92 height 38
type input "2"
type input "1.32"
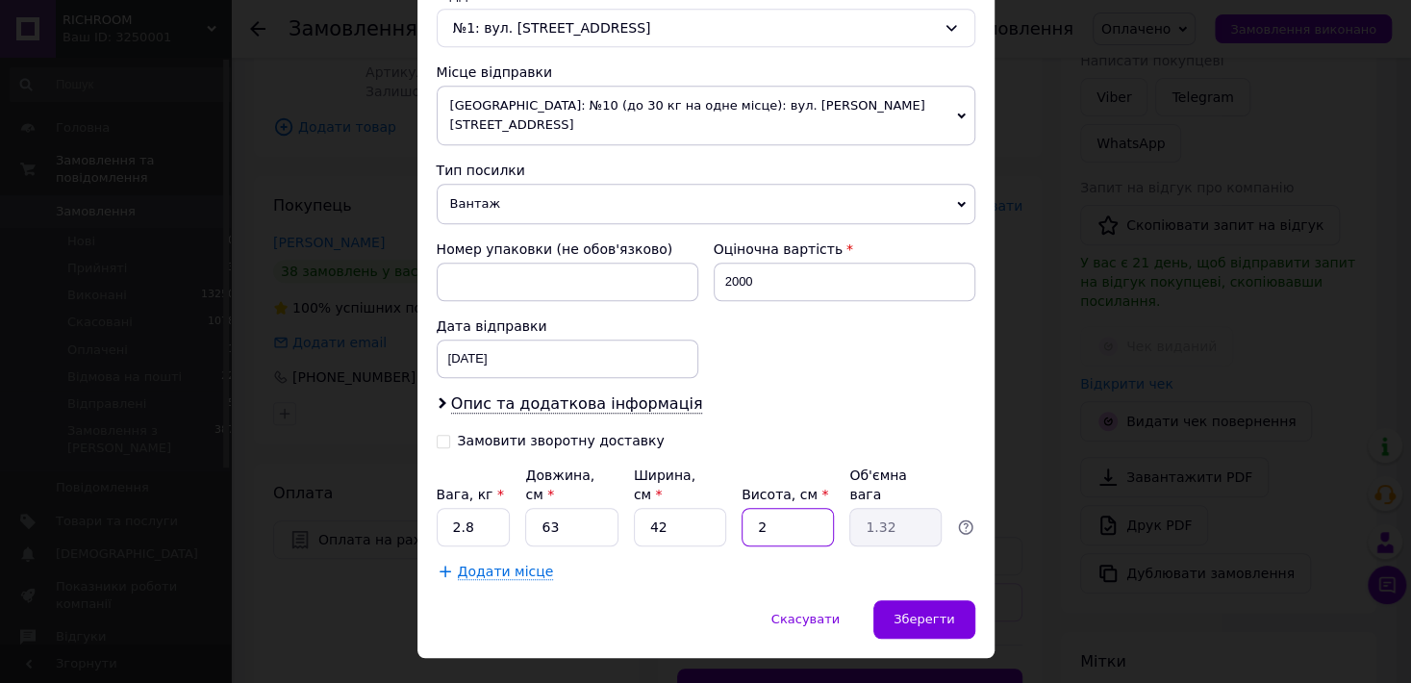
type input "26"
type input "17.2"
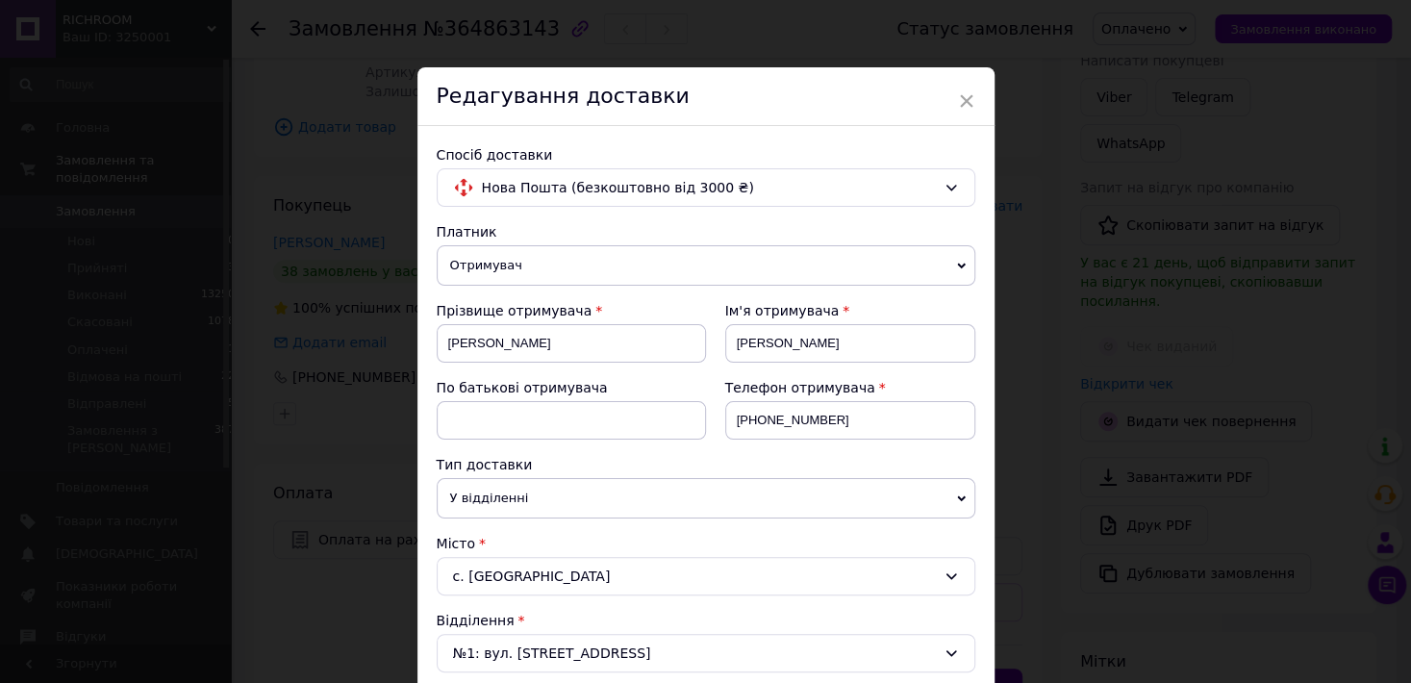
type input "26"
click at [499, 263] on span "Отримувач" at bounding box center [706, 265] width 538 height 40
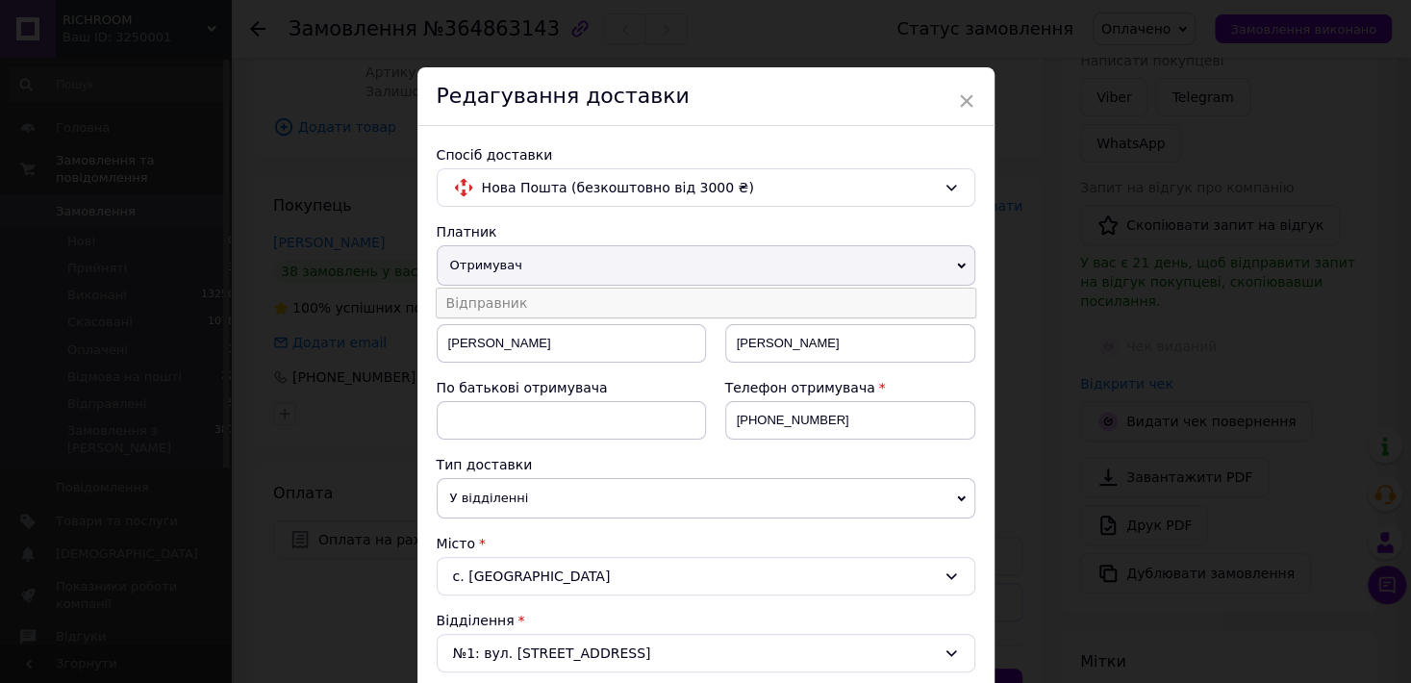
click at [480, 305] on li "Відправник" at bounding box center [706, 302] width 538 height 29
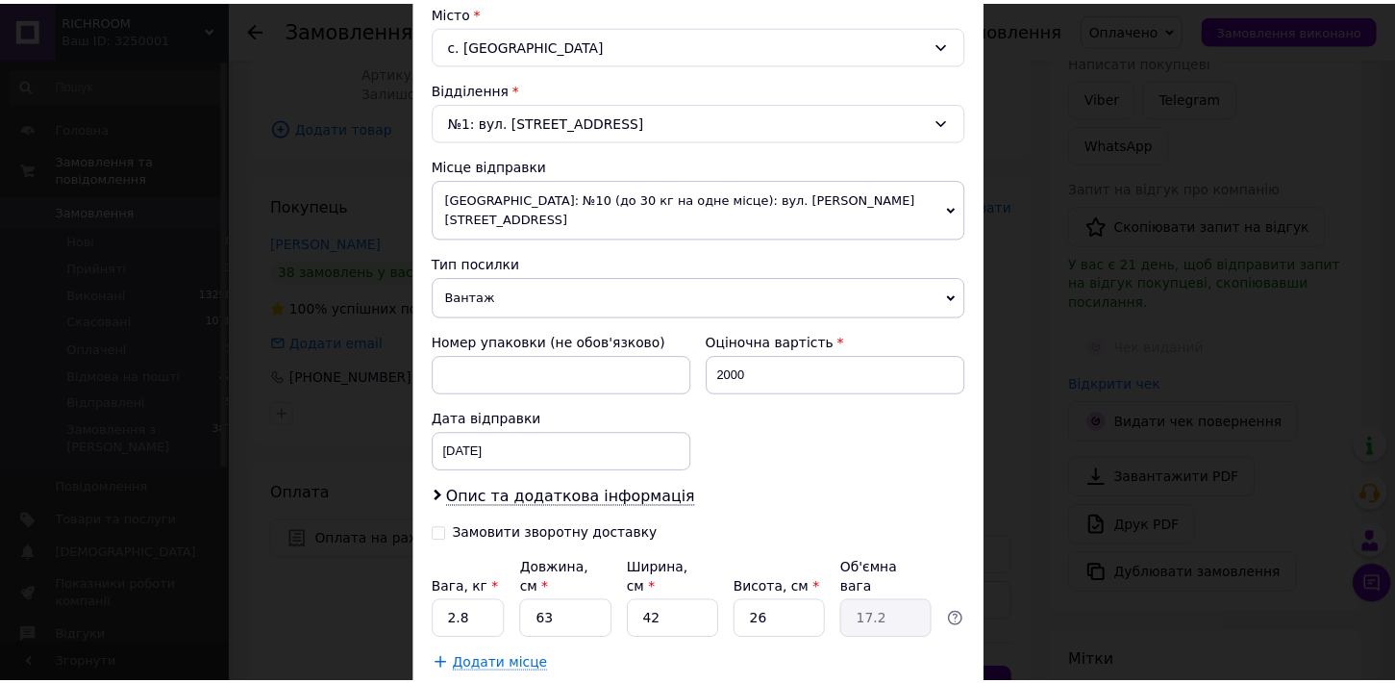
scroll to position [625, 0]
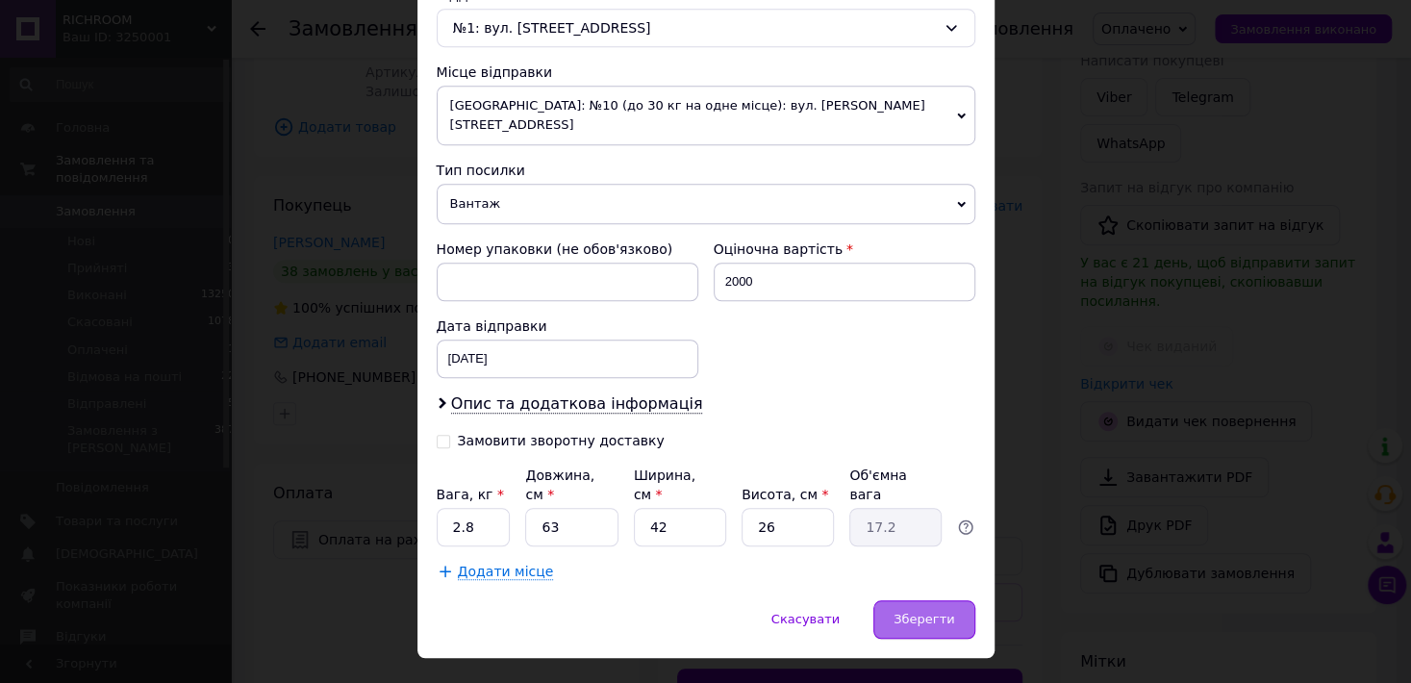
click at [907, 612] on span "Зберегти" at bounding box center [923, 619] width 61 height 14
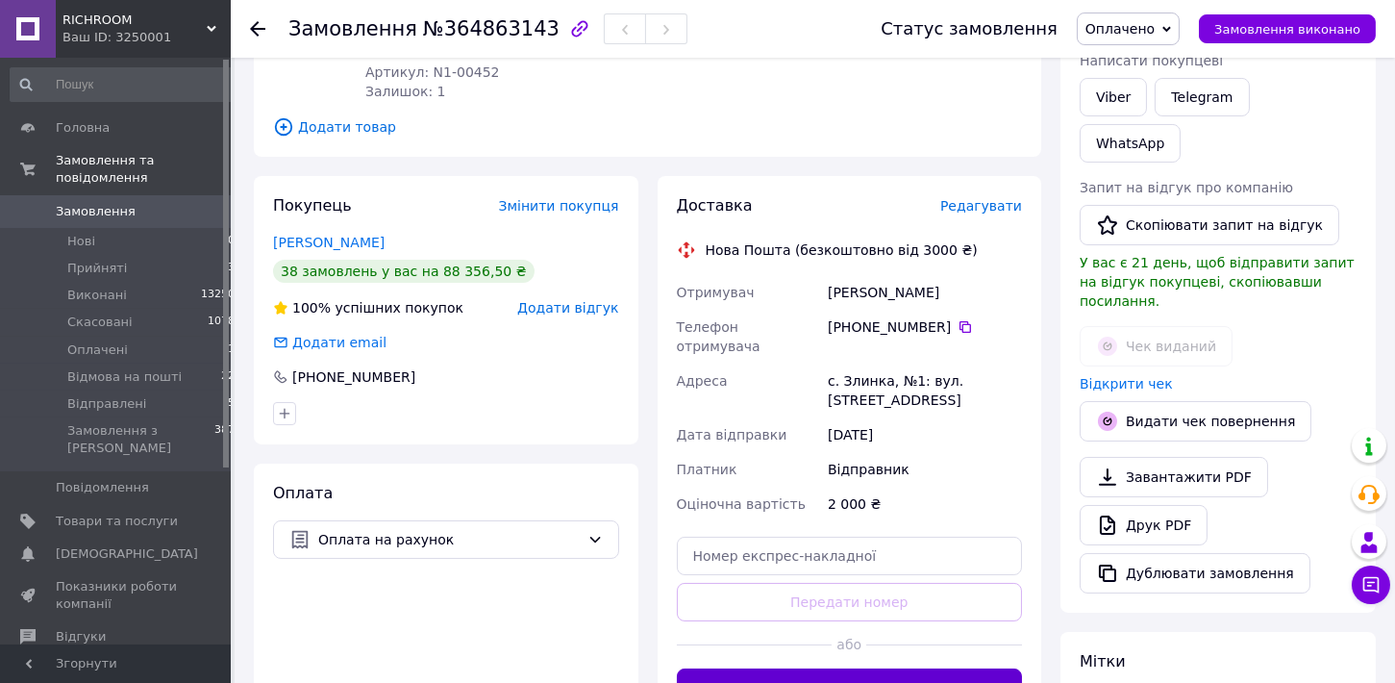
click at [956, 668] on button "Згенерувати ЕН" at bounding box center [850, 687] width 346 height 38
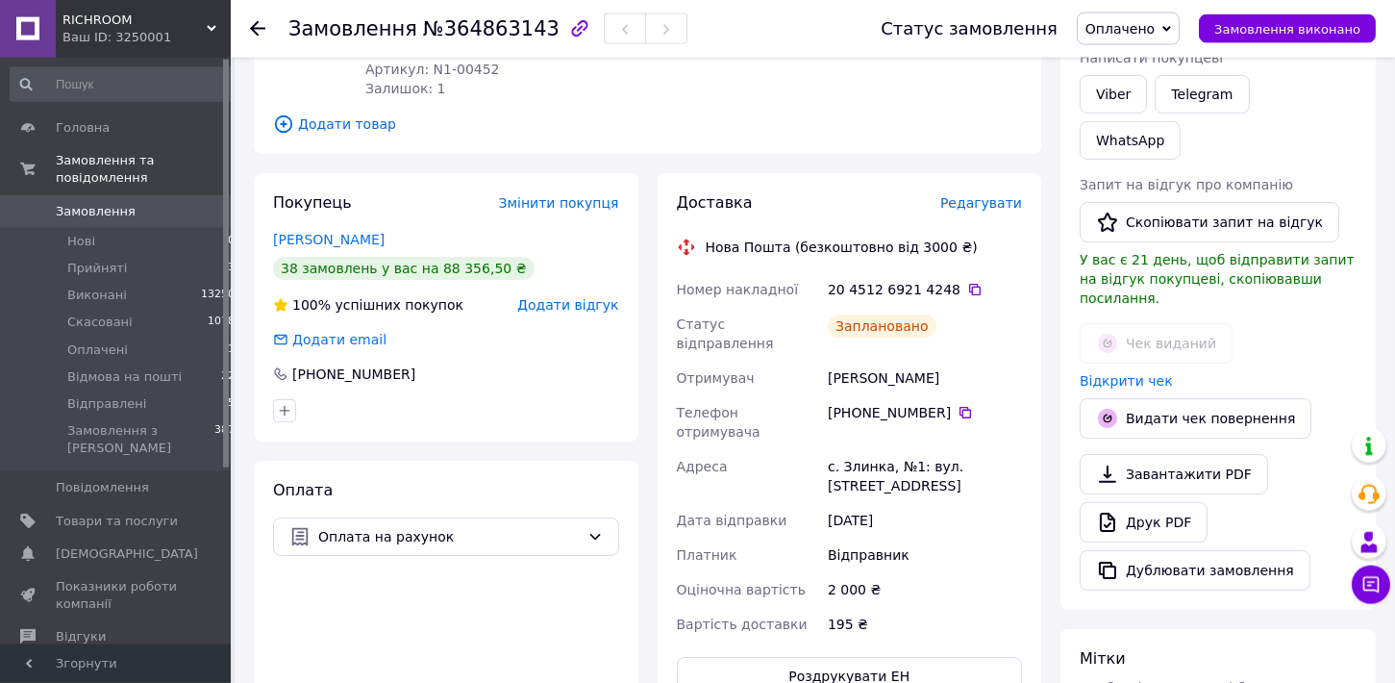
scroll to position [317, 0]
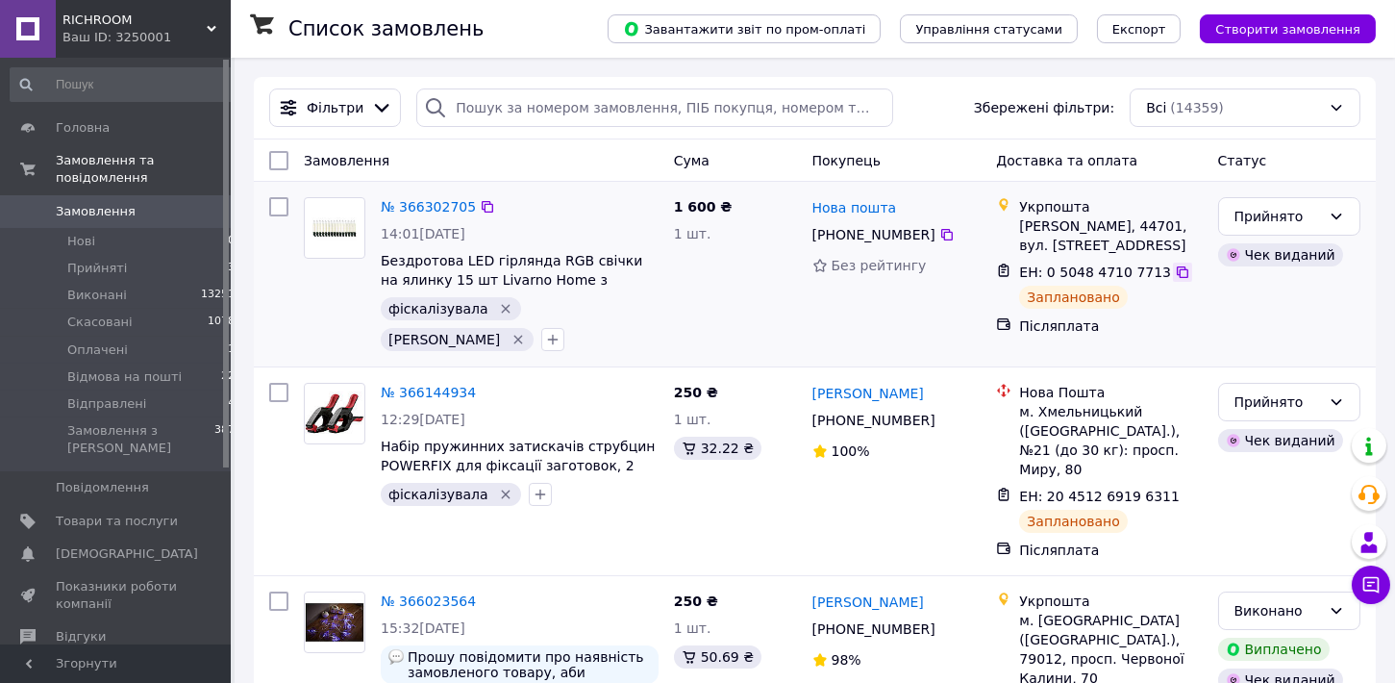
click at [1175, 273] on icon at bounding box center [1182, 271] width 15 height 15
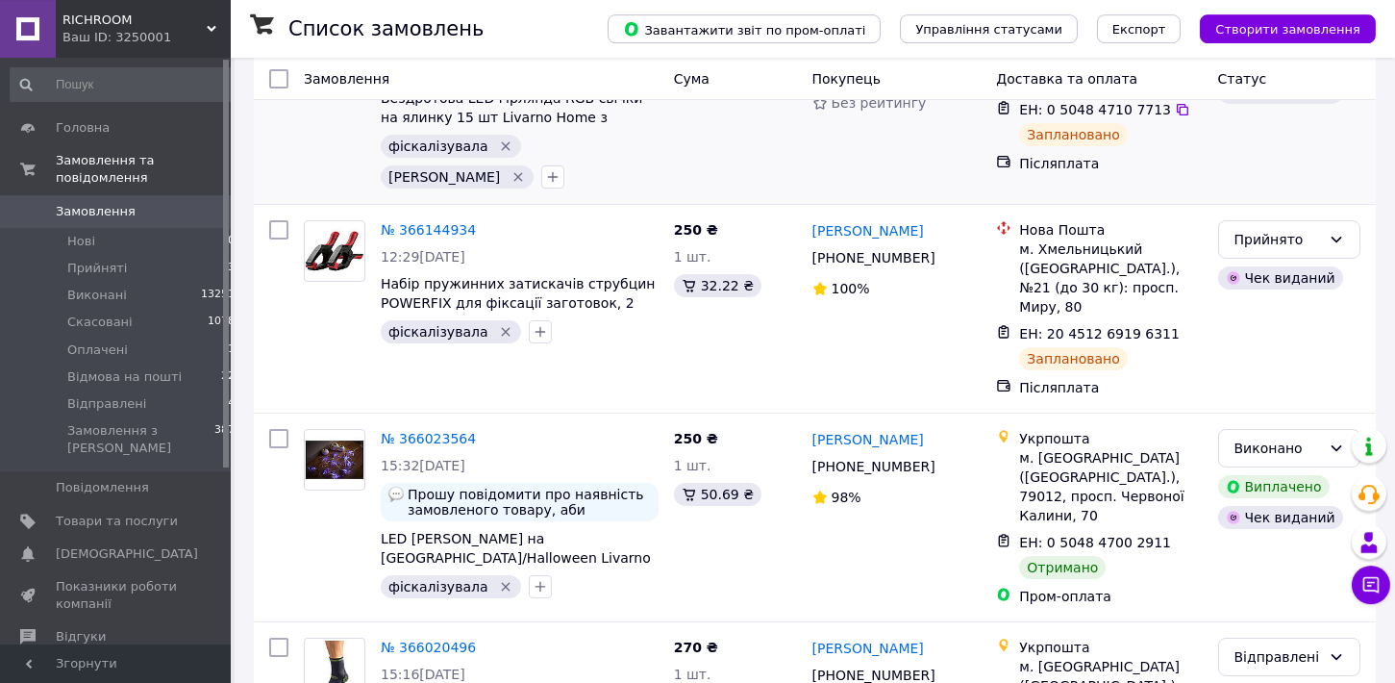
scroll to position [423, 0]
